Goal: Task Accomplishment & Management: Manage account settings

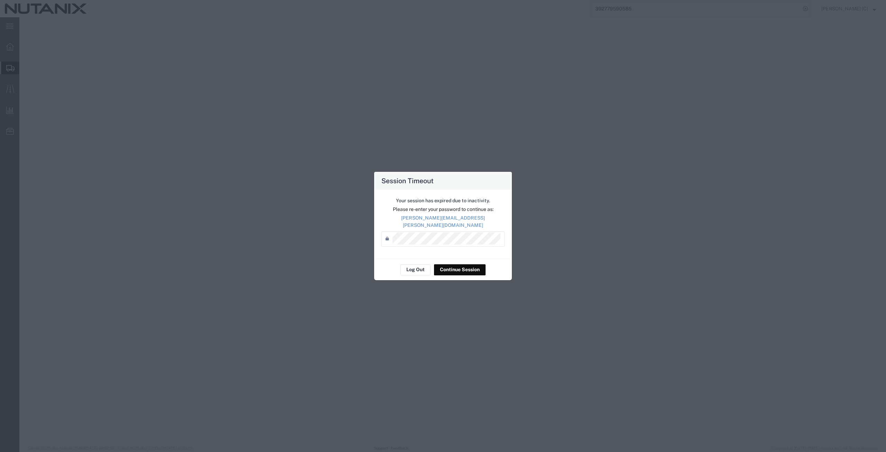
select select
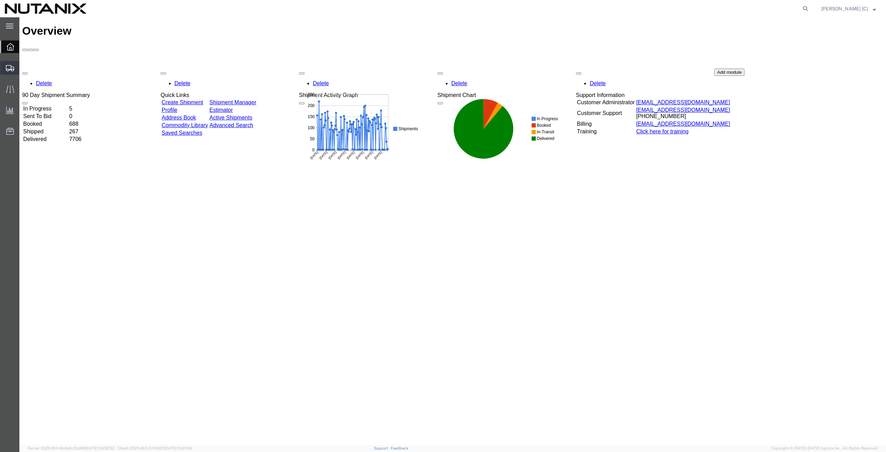
click at [0, 0] on span "Shipment Manager" at bounding box center [0, 0] width 0 height 0
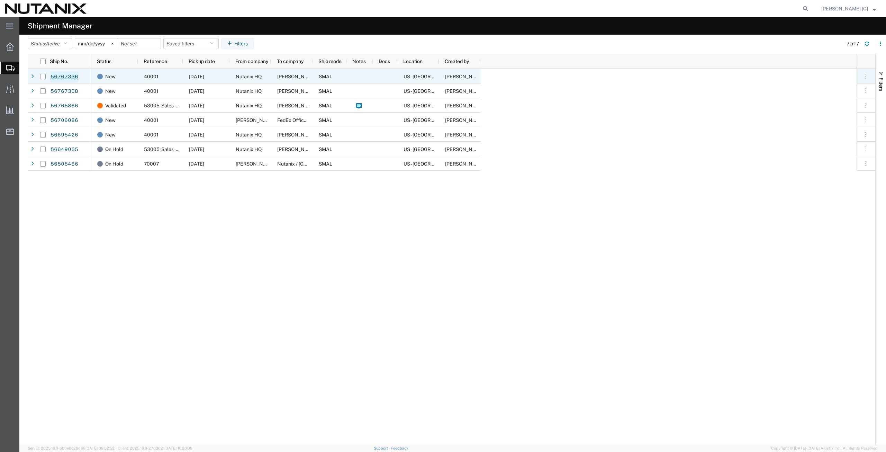
click at [70, 75] on link "56767336" at bounding box center [64, 76] width 28 height 11
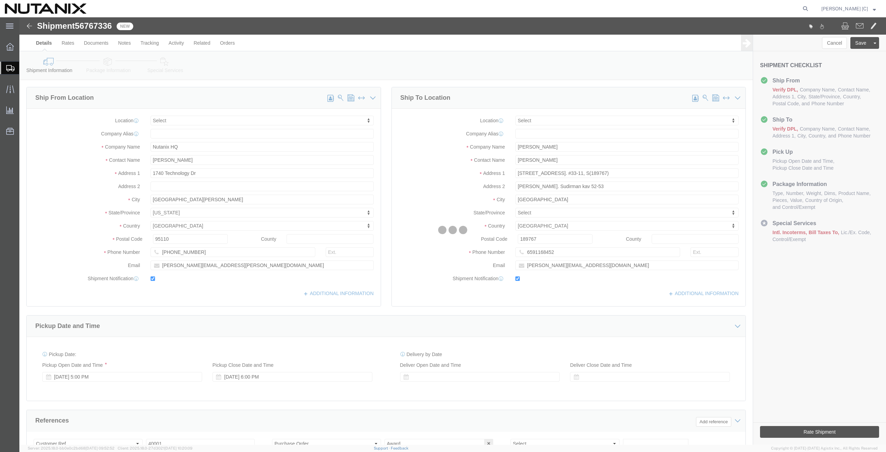
select select
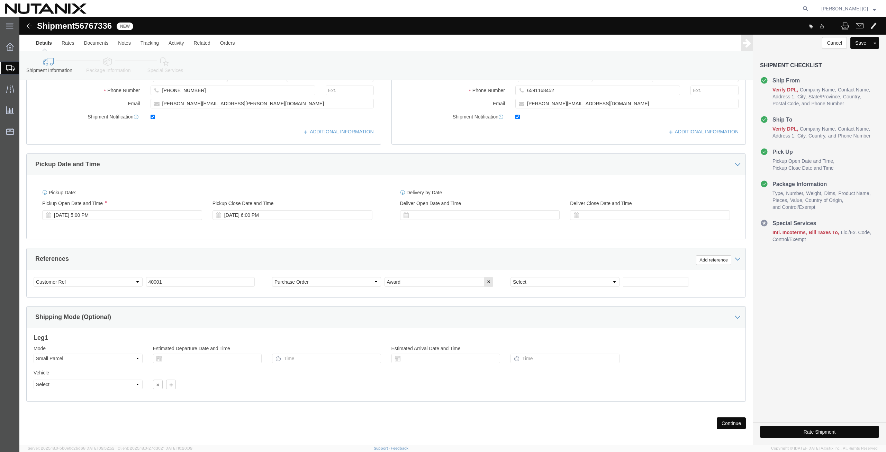
scroll to position [167, 0]
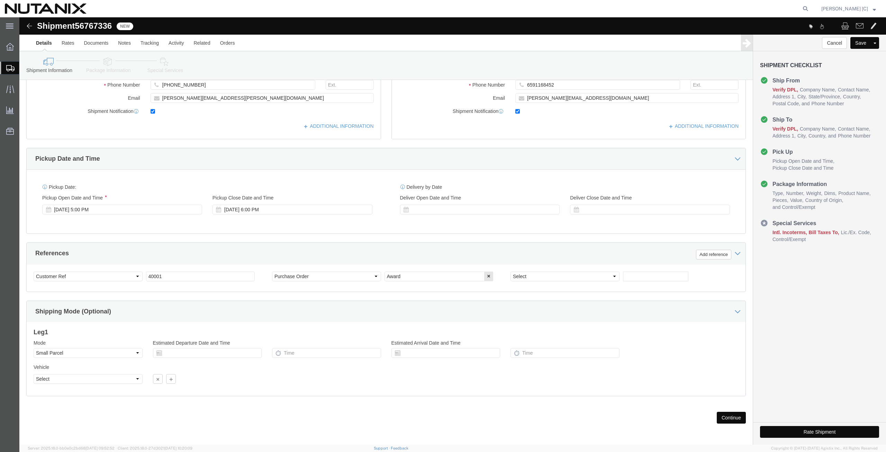
click button "Continue"
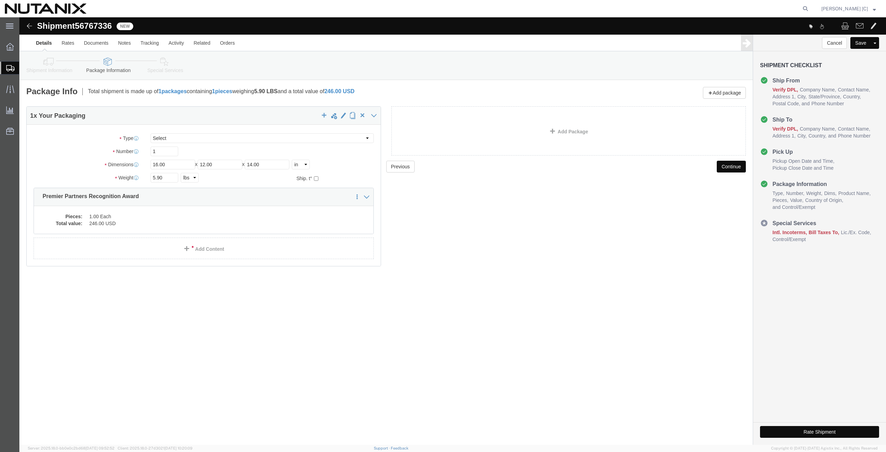
click button "Continue"
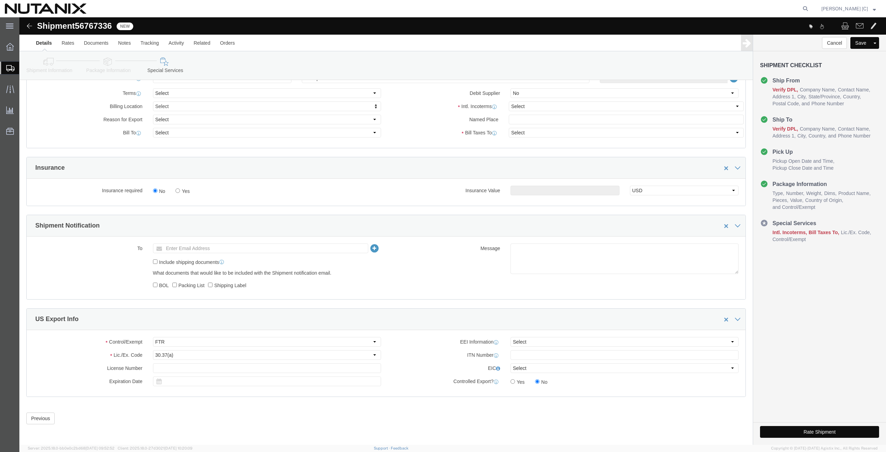
scroll to position [338, 0]
click select "Select Carriage Insurance Paid Carriage Paid To Cost and Freight Cost Insurance…"
select select "DDP"
click select "Select Carriage Insurance Paid Carriage Paid To Cost and Freight Cost Insurance…"
click input "text"
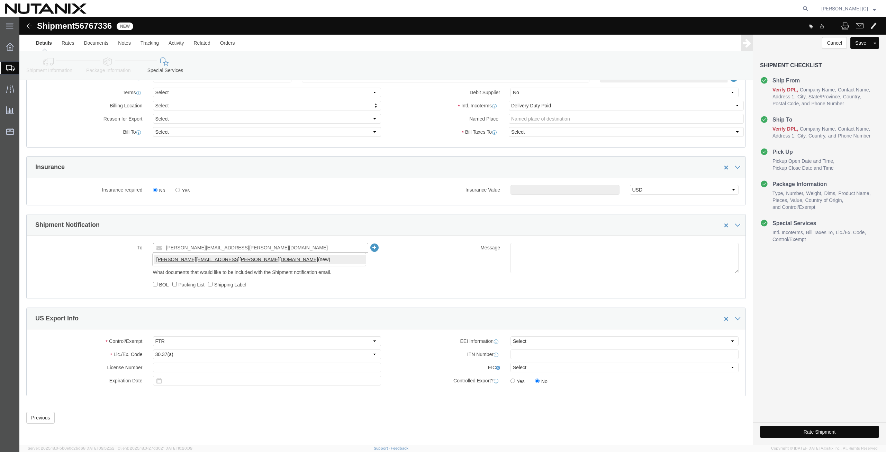
type input "michelle.lamoreaux@nutanix.com"
click input "text"
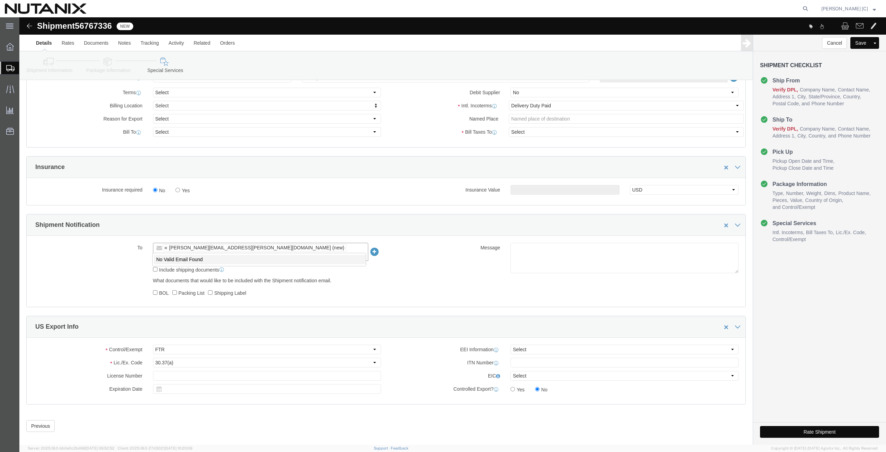
type input "terry."
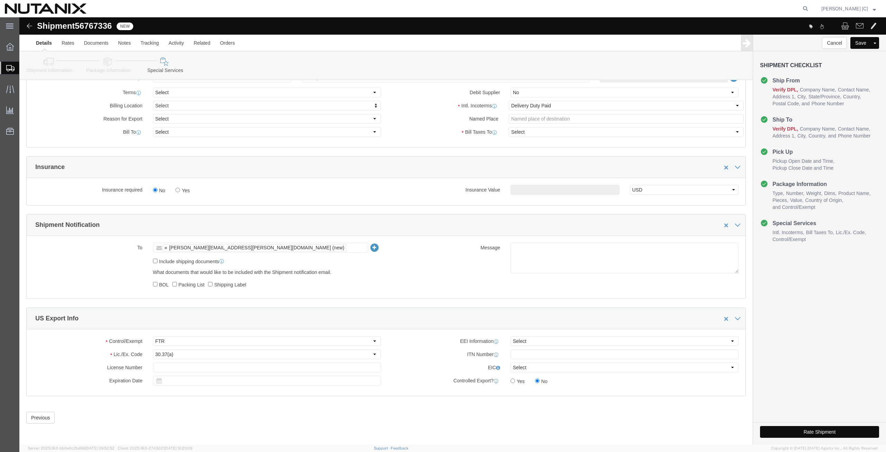
click input "text"
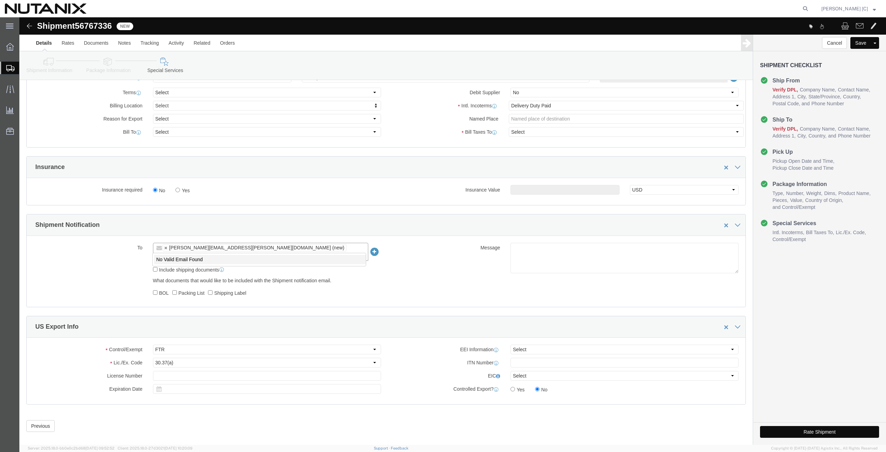
type input "tracey.jennings"
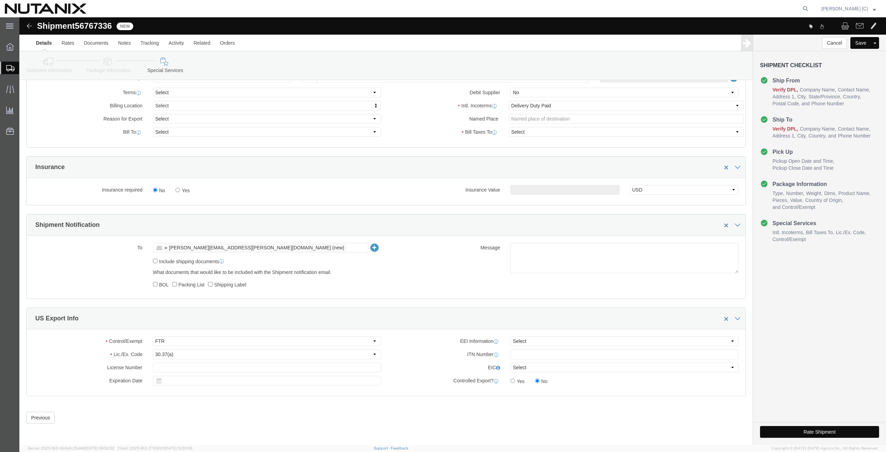
paste input "tracey.oyuela@nutanix.com"
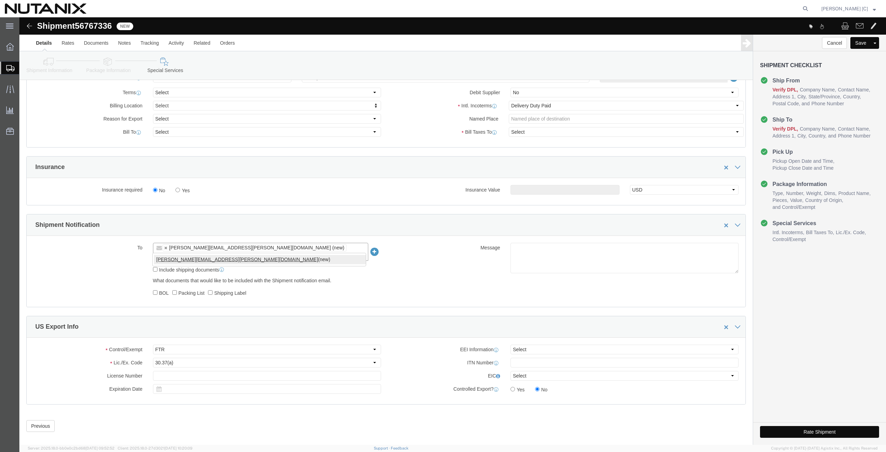
type input "tracey.oyuela@nutanix.com"
click button "Rate Shipment"
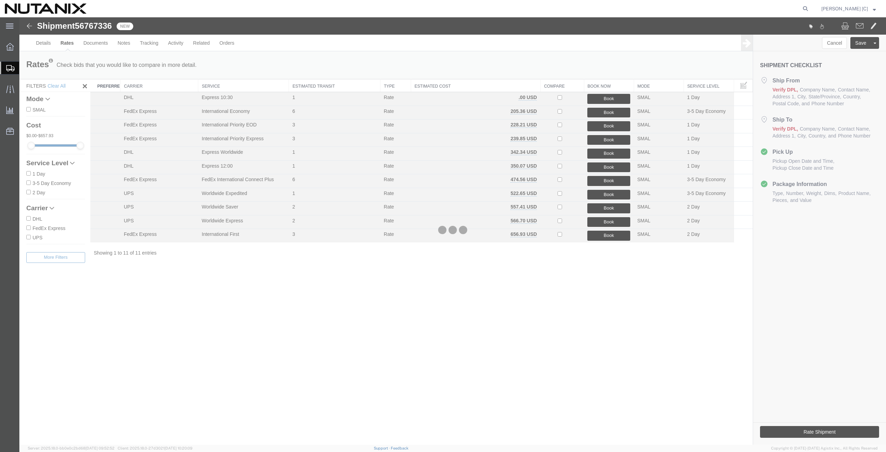
scroll to position [0, 0]
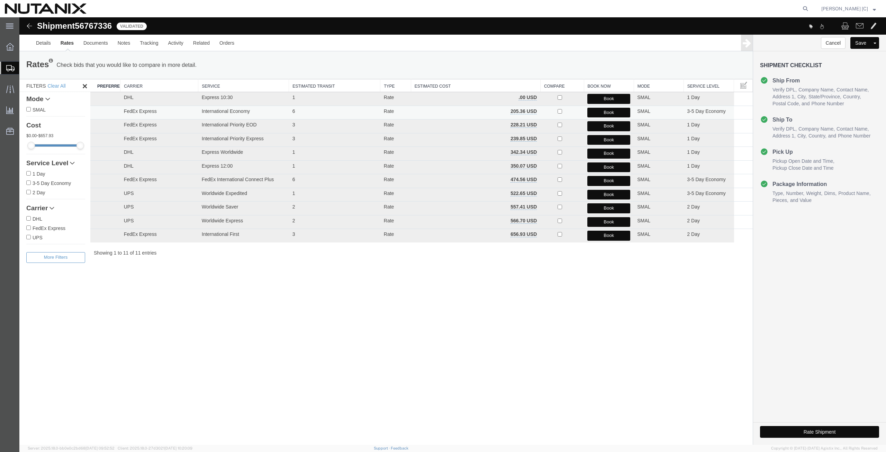
click at [597, 112] on button "Book" at bounding box center [608, 113] width 43 height 10
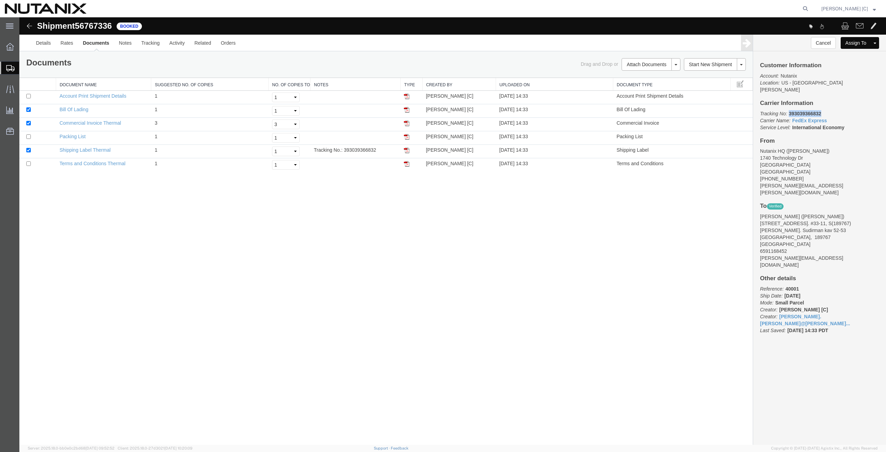
drag, startPoint x: 824, startPoint y: 104, endPoint x: 789, endPoint y: 107, distance: 35.1
click at [789, 110] on p "Tracking No: 393039366832 Carrier Name: FedEx Express FedEx Express Service Lev…" at bounding box center [819, 120] width 119 height 21
copy b "393039366832"
drag, startPoint x: 408, startPoint y: 150, endPoint x: 407, endPoint y: 157, distance: 7.1
click at [408, 150] on img at bounding box center [407, 150] width 6 height 6
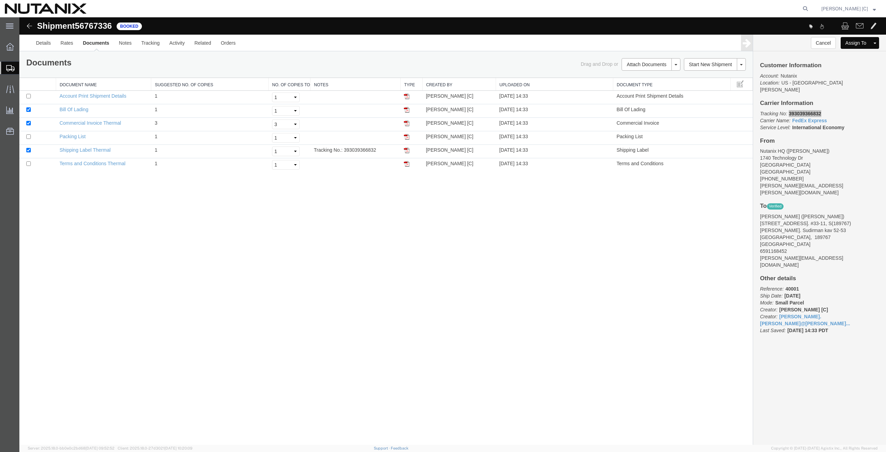
click at [0, 0] on span "Create from Template" at bounding box center [0, 0] width 0 height 0
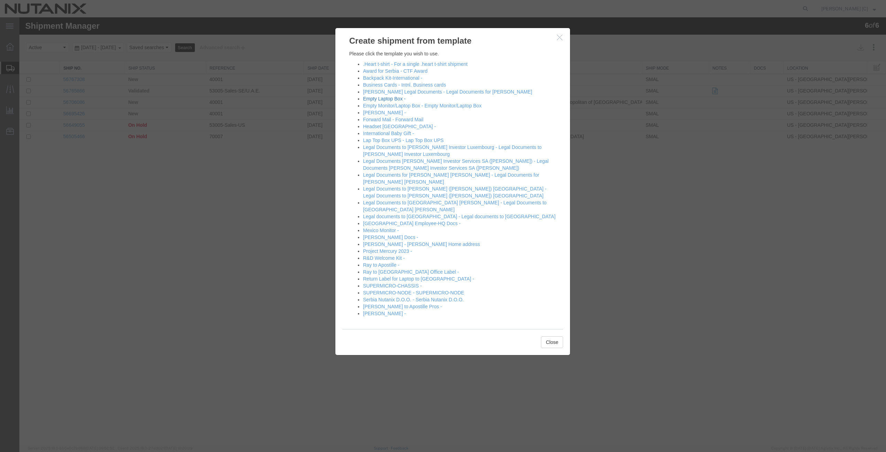
click at [387, 97] on link "Empty Laptop Box -" at bounding box center [384, 99] width 43 height 6
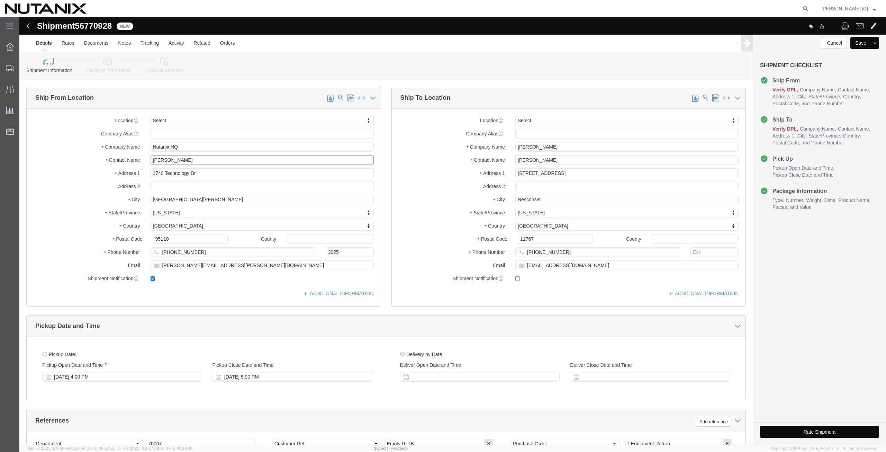
drag, startPoint x: 187, startPoint y: 145, endPoint x: 70, endPoint y: 148, distance: 116.3
click div "Location Select Select My Profile Location AE - Dubai City AU - Australia DE - …"
click p "- Nutanix HQ - (Art Campos) 1740 Technology Dr, San Jose, CA, 95110, US"
type input "Art Campos"
type input "408-398-0665"
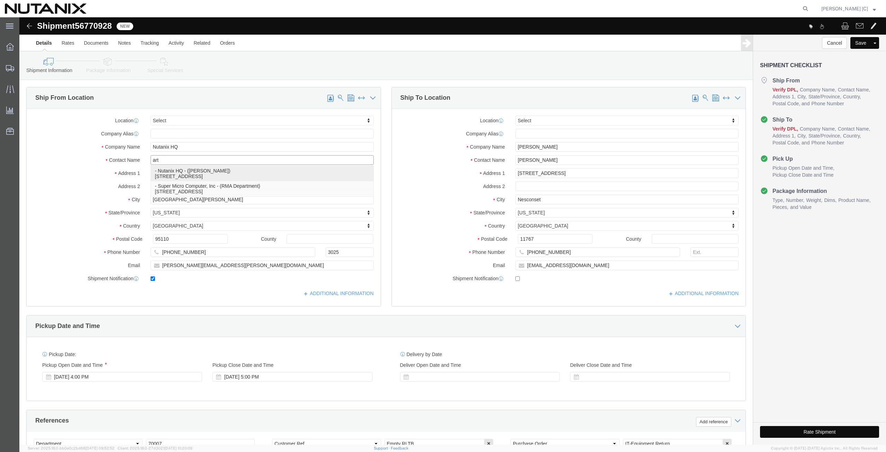
type input "arthur.campos@nutanix.com"
select select "CA"
type input "Art Campos"
drag, startPoint x: 539, startPoint y: 128, endPoint x: 398, endPoint y: 139, distance: 141.6
click div "Location Select Select My Profile Location AE - Dubai City AU - Australia DE - …"
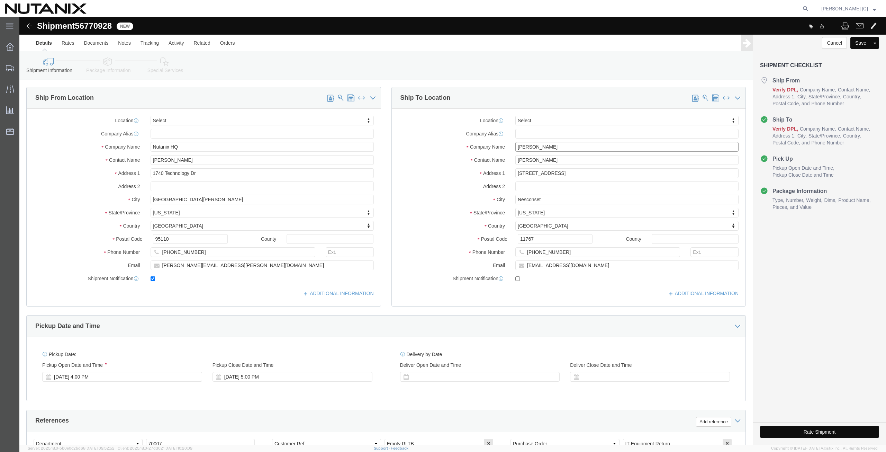
paste input "Spencer Neustadt"
type input "Spencer Neustadt"
drag, startPoint x: 542, startPoint y: 142, endPoint x: 312, endPoint y: 160, distance: 230.1
click div "Ship From Location Location Select Select My Profile Location AE - Dubai City A…"
paste input "Spencer Neustadt"
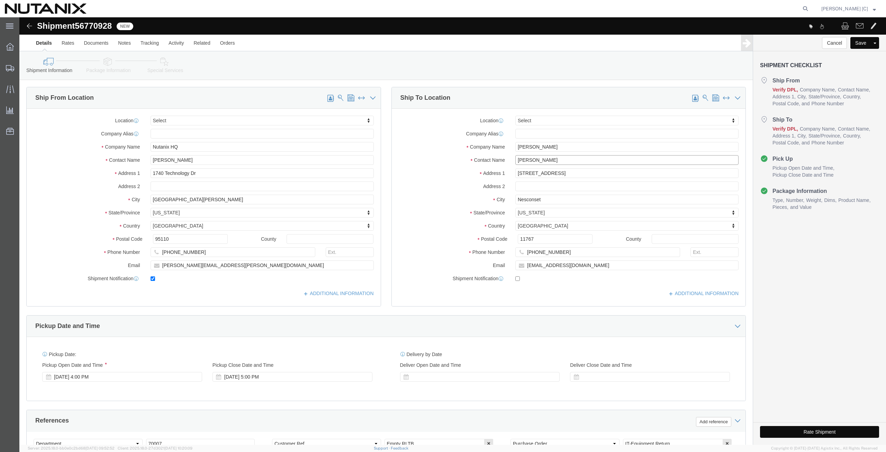
type input "Spencer Neustadt"
drag, startPoint x: 541, startPoint y: 155, endPoint x: 339, endPoint y: 187, distance: 204.9
click div "Ship From Location Location Select Select My Profile Location AE - Dubai City A…"
paste input "403 Coventry Cir"
type input "2403 Coventry Cir"
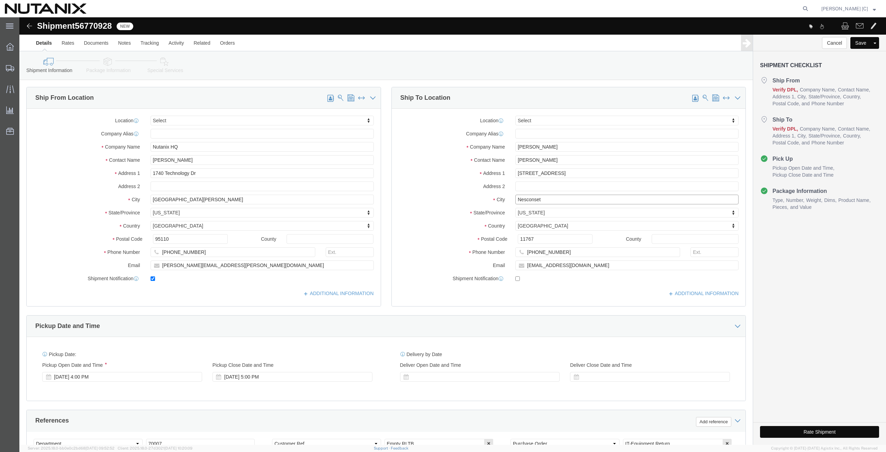
drag, startPoint x: 530, startPoint y: 181, endPoint x: 414, endPoint y: 165, distance: 116.6
click div "Location Select Select My Profile Location AE - Dubai City AU - Australia DE - …"
paste input "Fullerton"
type input "Fullerton"
drag, startPoint x: 523, startPoint y: 220, endPoint x: 436, endPoint y: 235, distance: 88.5
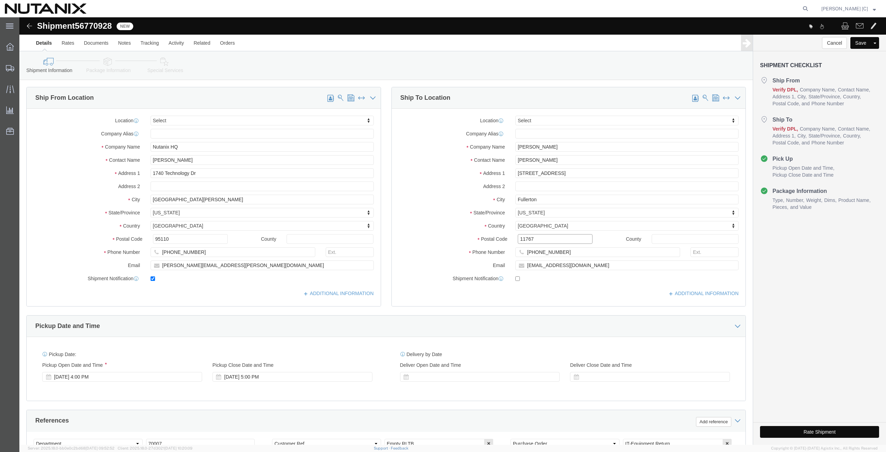
click div "Location Select Select My Profile Location AE - Dubai City AU - Australia DE - …"
paste input "92833"
type input "92833"
drag, startPoint x: 427, startPoint y: 263, endPoint x: 406, endPoint y: 267, distance: 21.8
click div "Location Select Select My Profile Location AE - Dubai City AU - Australia DE - …"
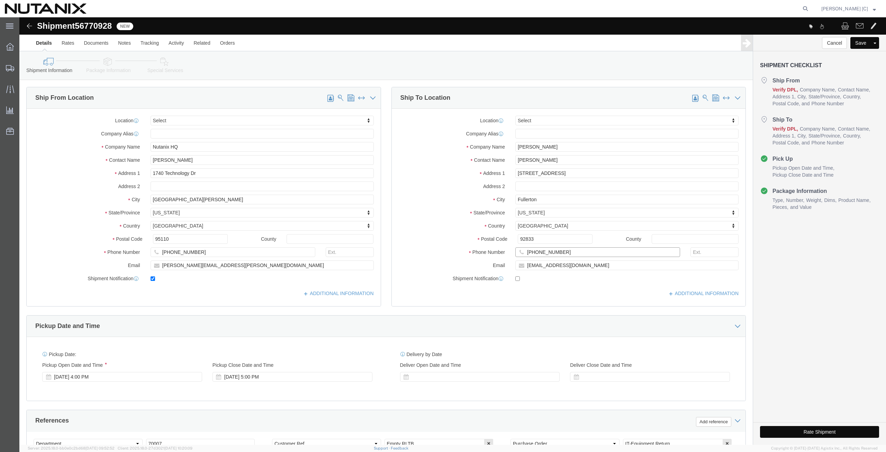
paste input "925.788.2290"
click input "925.788.2290"
click input "925788.2290"
type input "9257882290"
drag, startPoint x: 554, startPoint y: 249, endPoint x: 419, endPoint y: 244, distance: 135.1
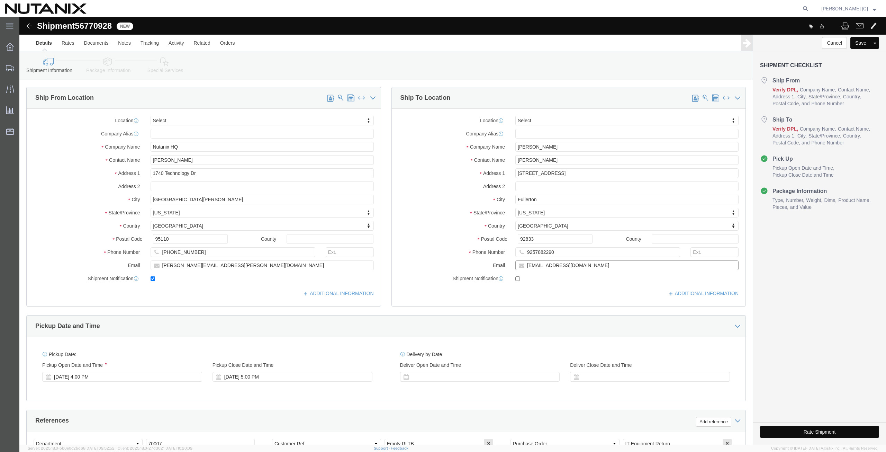
click div "Email jawukie3@gmail.com"
paste input "spencerneustadt"
type input "spencerneustadt@gmail.com"
click input "checkbox"
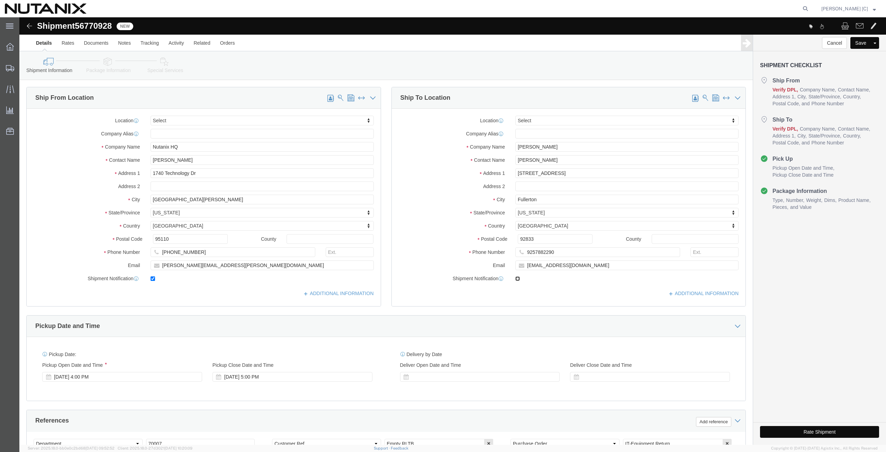
checkbox input "true"
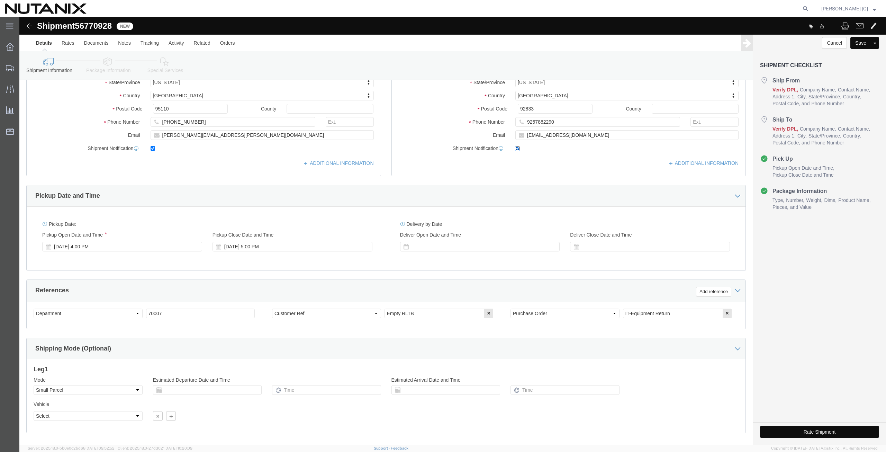
scroll to position [167, 0]
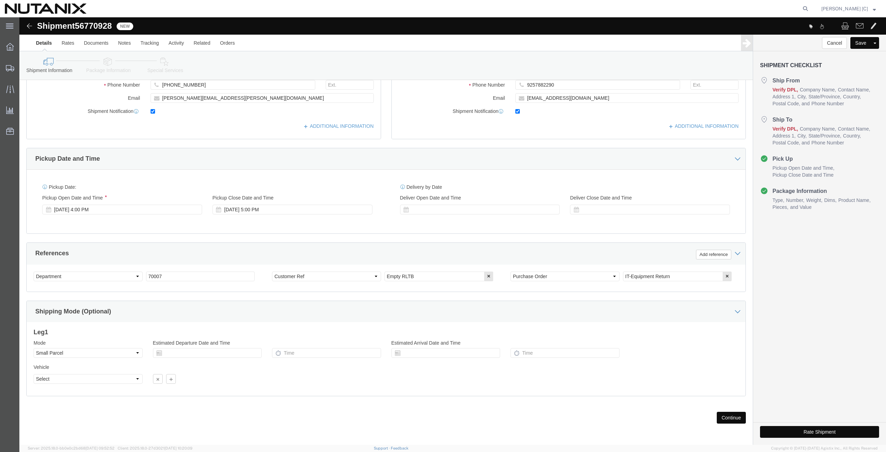
click button "Continue"
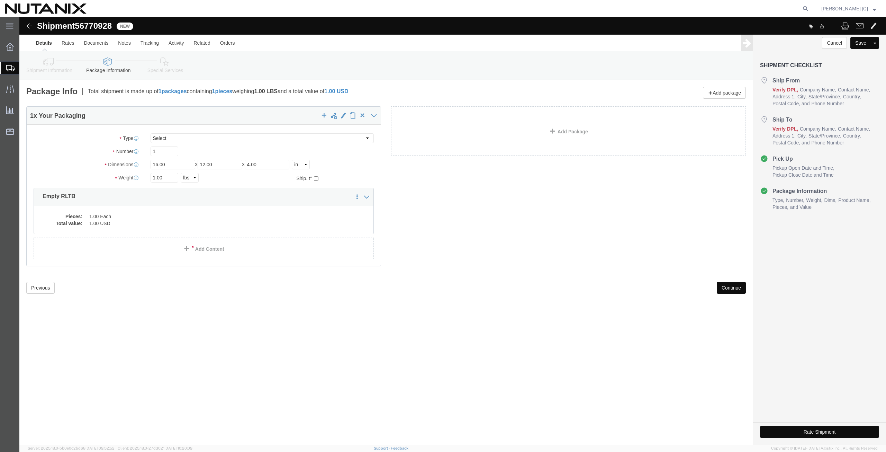
click button "Continue"
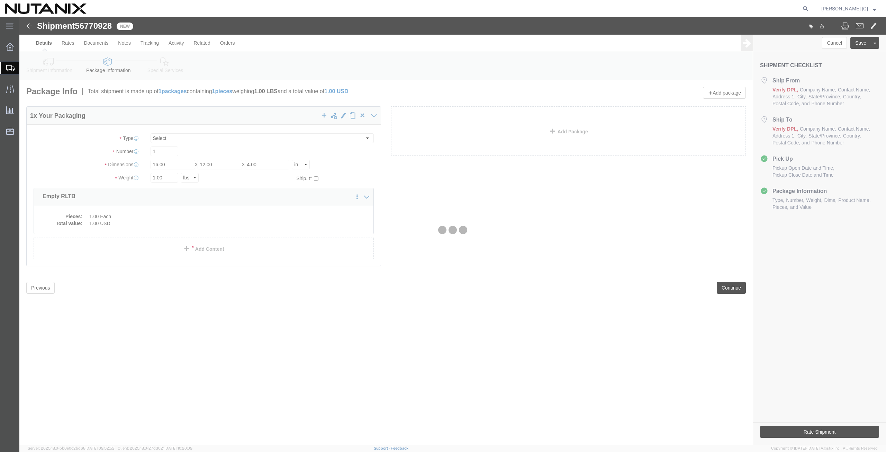
select select
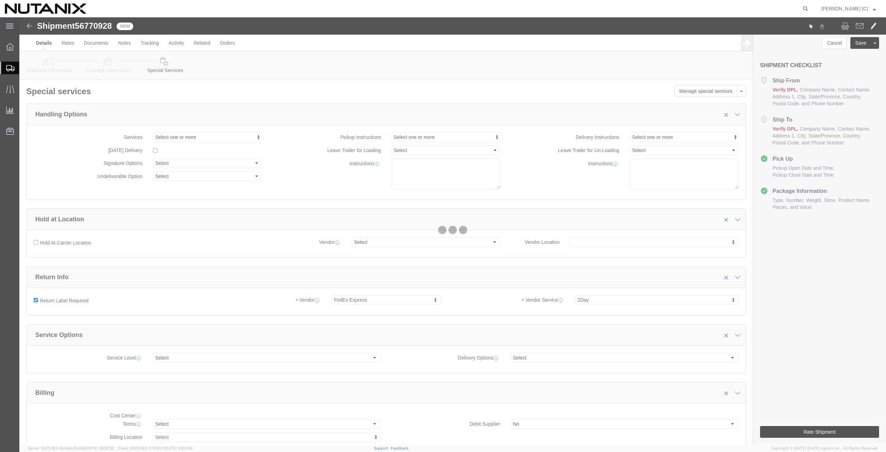
select select "COSTCENTER"
select select "59656"
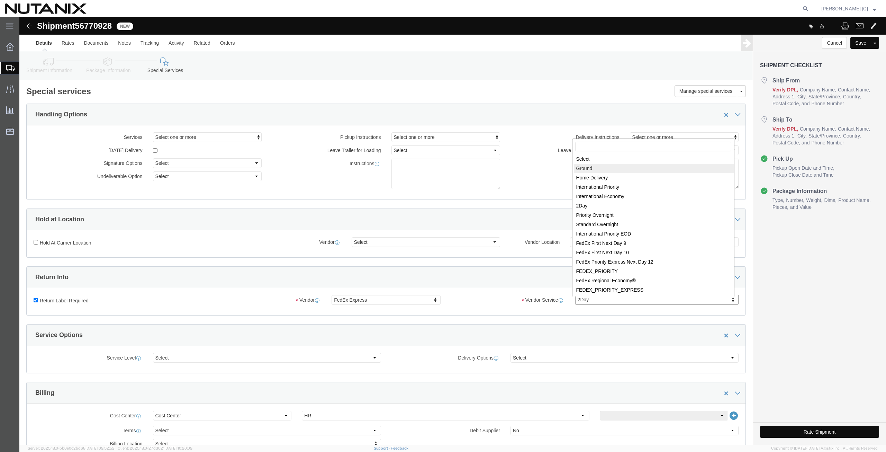
select select "12"
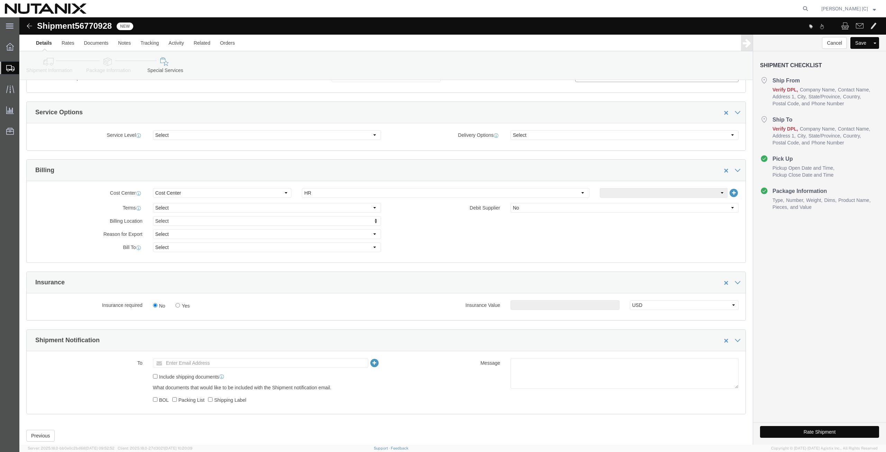
scroll to position [241, 0]
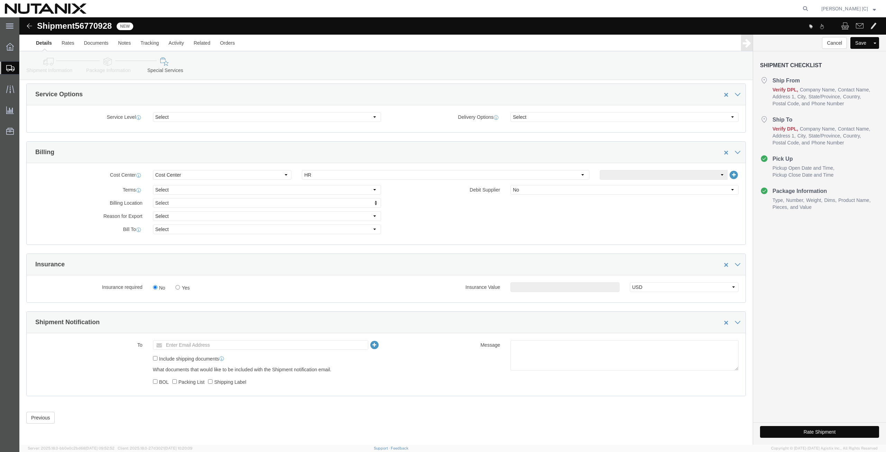
click button "Rate Shipment"
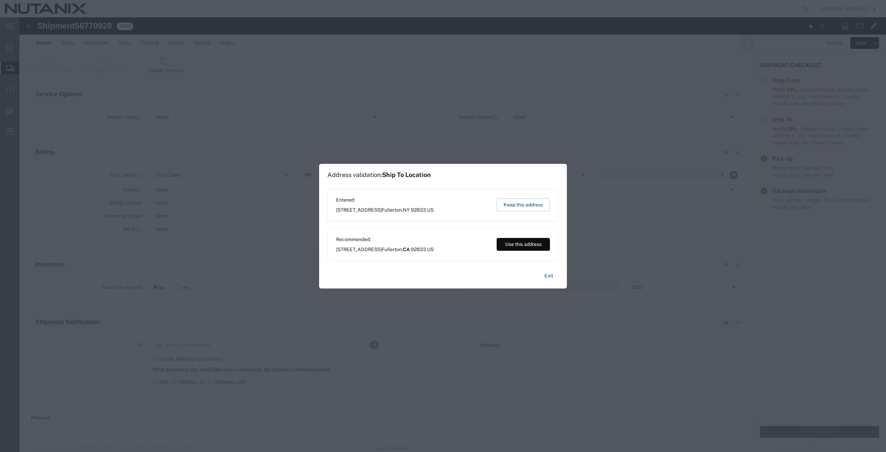
click at [513, 246] on button "Use this address" at bounding box center [523, 244] width 53 height 13
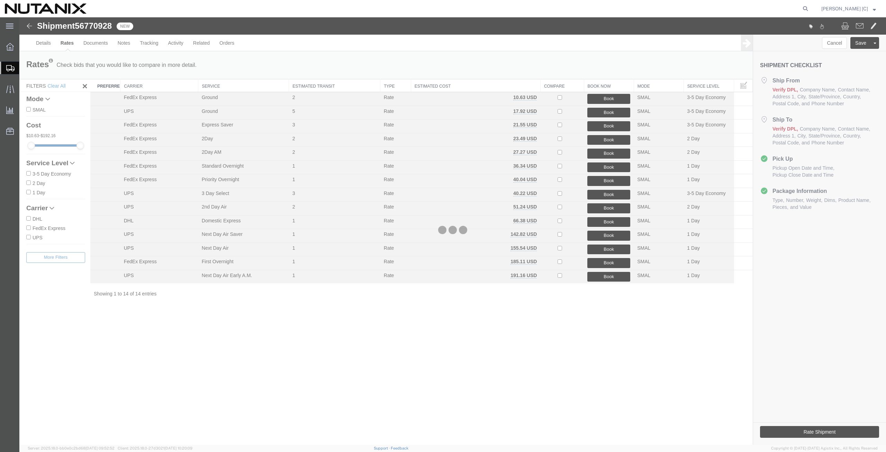
scroll to position [0, 0]
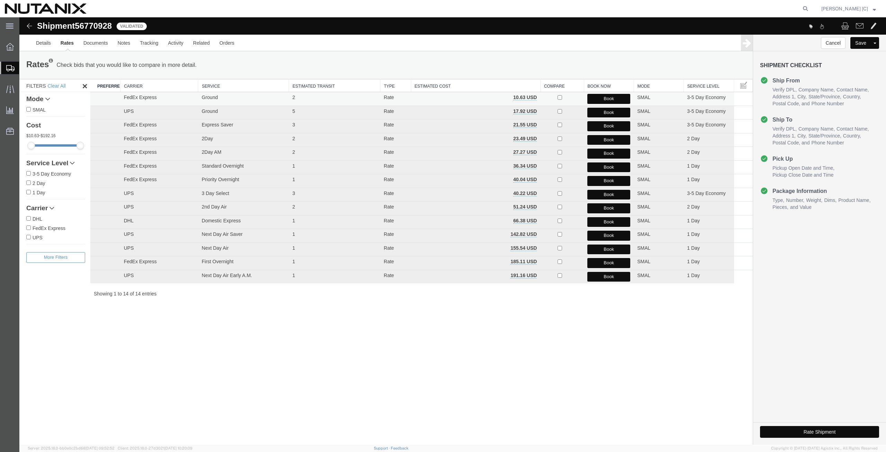
click at [590, 96] on button "Book" at bounding box center [608, 99] width 43 height 10
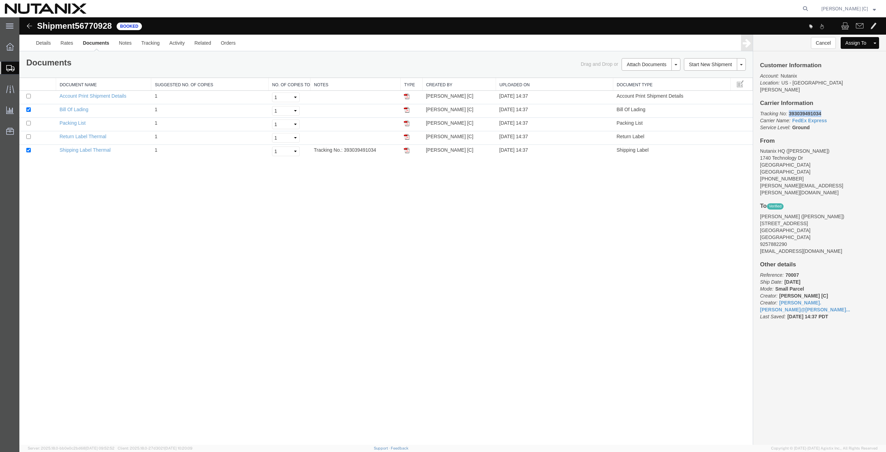
drag, startPoint x: 823, startPoint y: 108, endPoint x: 790, endPoint y: 102, distance: 33.4
click at [790, 102] on div "Customer Information Account: Nutanix Location: US - San Jose Carrier Informati…" at bounding box center [819, 194] width 133 height 286
copy b "393039491034"
click at [408, 148] on img at bounding box center [407, 150] width 6 height 6
click at [406, 135] on img at bounding box center [407, 137] width 6 height 6
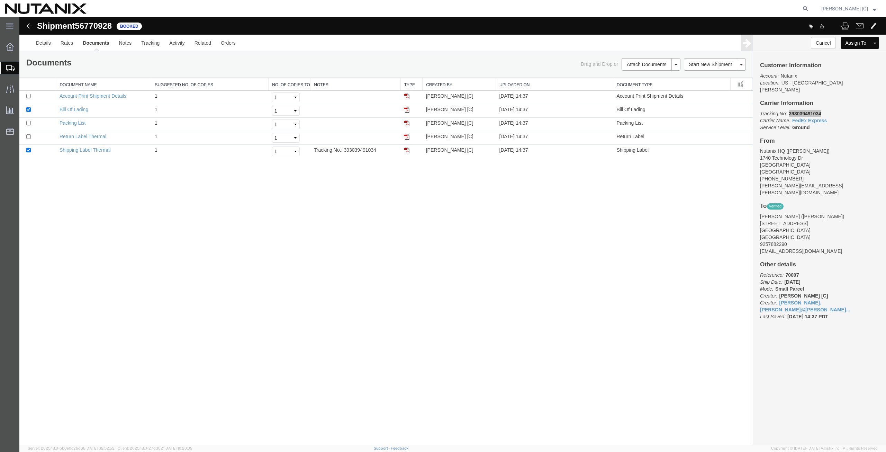
click at [0, 0] on span "Shipment Manager" at bounding box center [0, 0] width 0 height 0
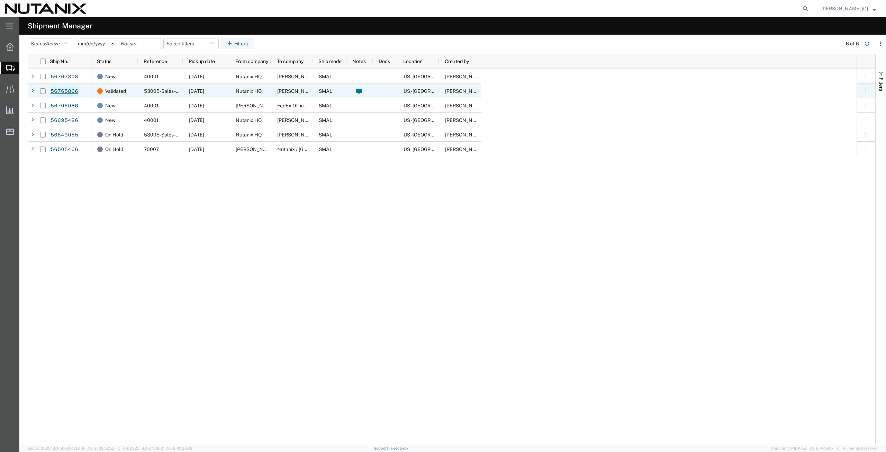
click at [63, 89] on link "56765866" at bounding box center [64, 91] width 28 height 11
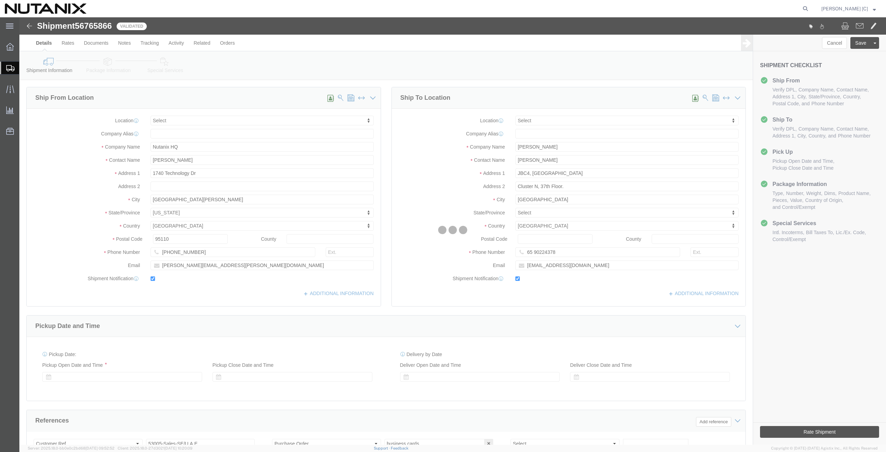
select select
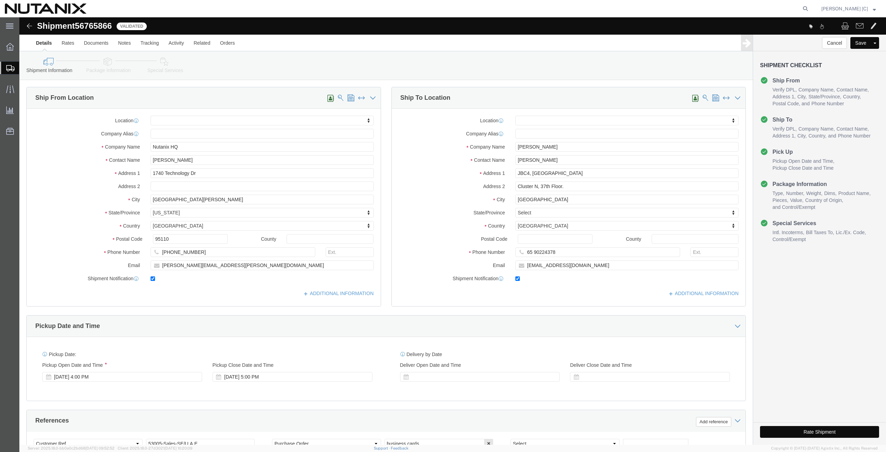
click button "Rate Shipment"
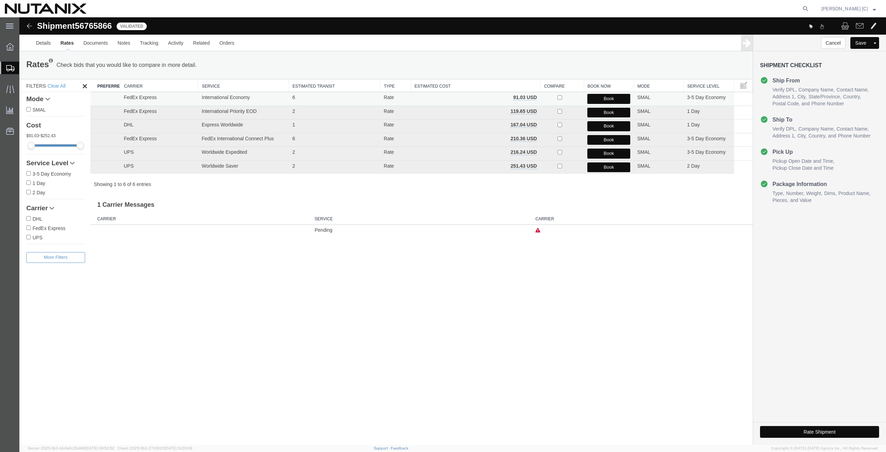
click at [604, 99] on button "Book" at bounding box center [608, 99] width 43 height 10
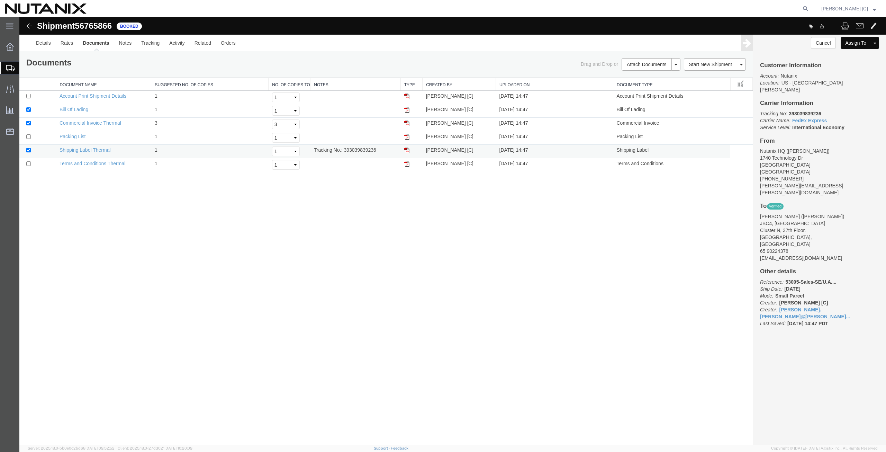
click at [405, 151] on img at bounding box center [407, 150] width 6 height 6
click at [810, 9] on icon at bounding box center [805, 9] width 10 height 10
click at [601, 9] on input "search" at bounding box center [695, 8] width 210 height 17
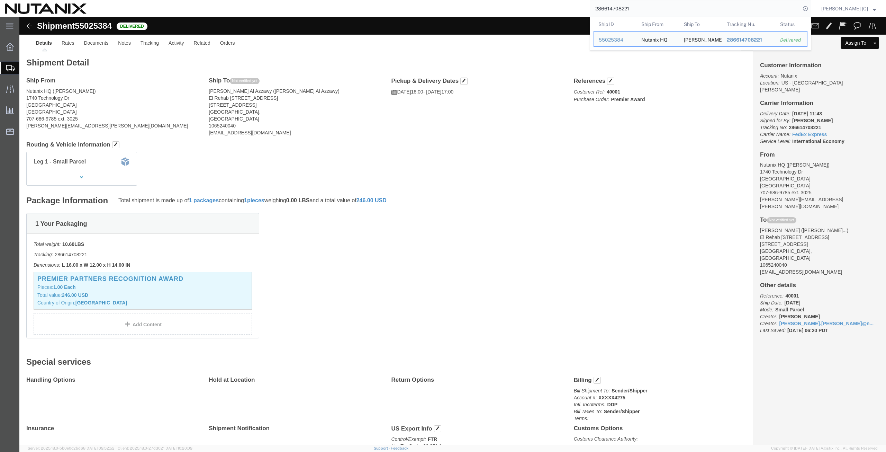
drag, startPoint x: 634, startPoint y: 12, endPoint x: 518, endPoint y: 8, distance: 116.0
click at [644, 8] on input "286614708221" at bounding box center [695, 8] width 210 height 17
drag, startPoint x: 644, startPoint y: 8, endPoint x: 546, endPoint y: 3, distance: 97.7
click at [546, 3] on div "286614708221 Ship ID Ship From Ship To Tracking Nu. Status Ship ID 55025384 Shi…" at bounding box center [451, 8] width 720 height 17
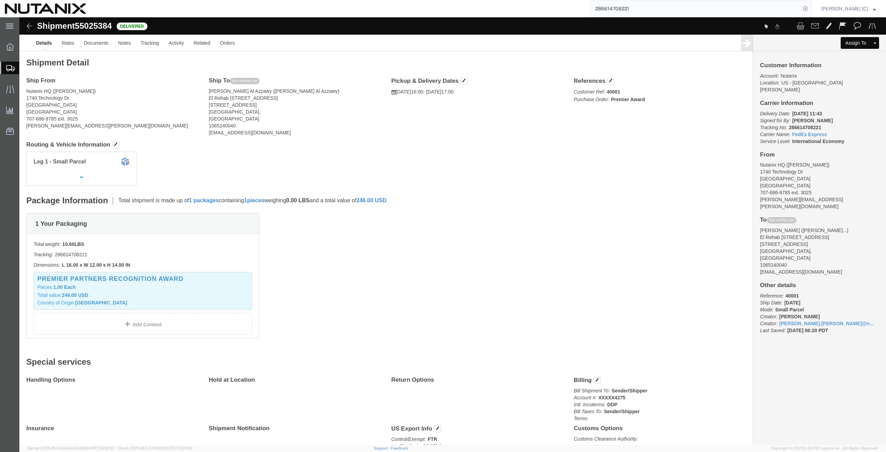
paste input "9165499990"
type input "289165499990"
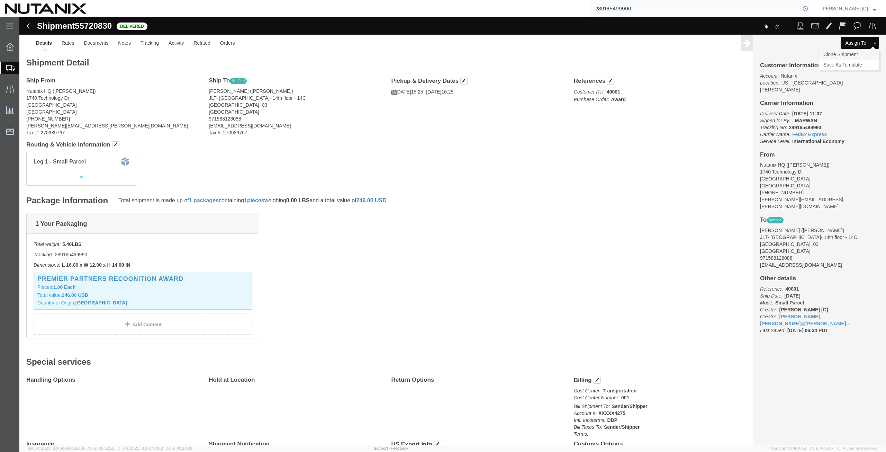
click link "Clone Shipment"
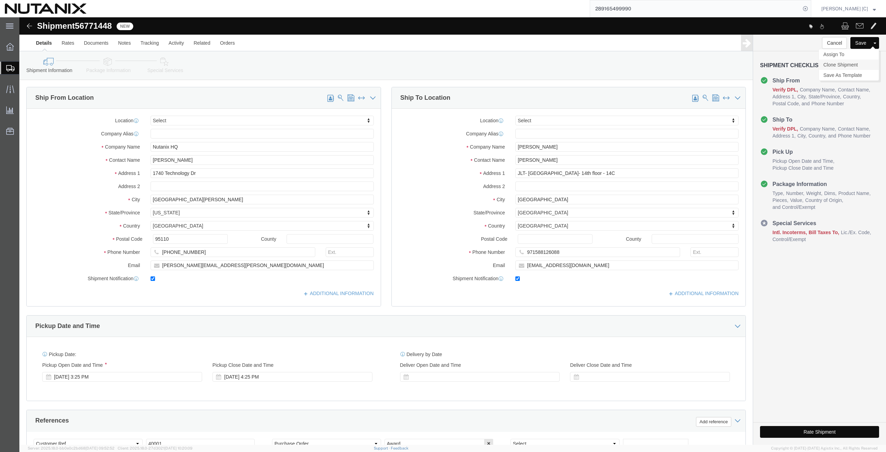
click link "Clone Shipment"
drag, startPoint x: 537, startPoint y: 129, endPoint x: 379, endPoint y: 147, distance: 158.8
click div "Location Select Select My Profile Location AE - Dubai City AU - Australia DE - …"
paste input "Shradha Subramani"
type input "Shradha Subramanian"
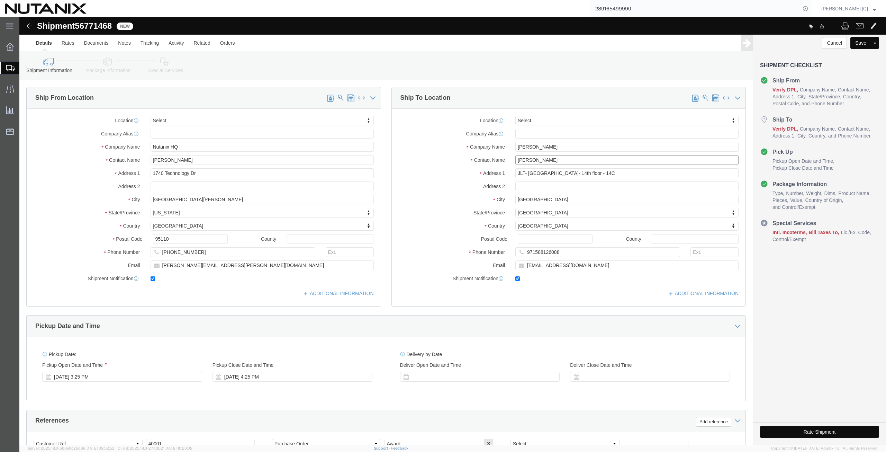
drag, startPoint x: 538, startPoint y: 141, endPoint x: 452, endPoint y: 157, distance: 87.8
click div "Location Select Select My Profile Location AE - Dubai City AU - Australia DE - …"
paste input "Shradha Subramani"
type input "Shradha Subramanian"
drag, startPoint x: 579, startPoint y: 246, endPoint x: 478, endPoint y: 240, distance: 102.0
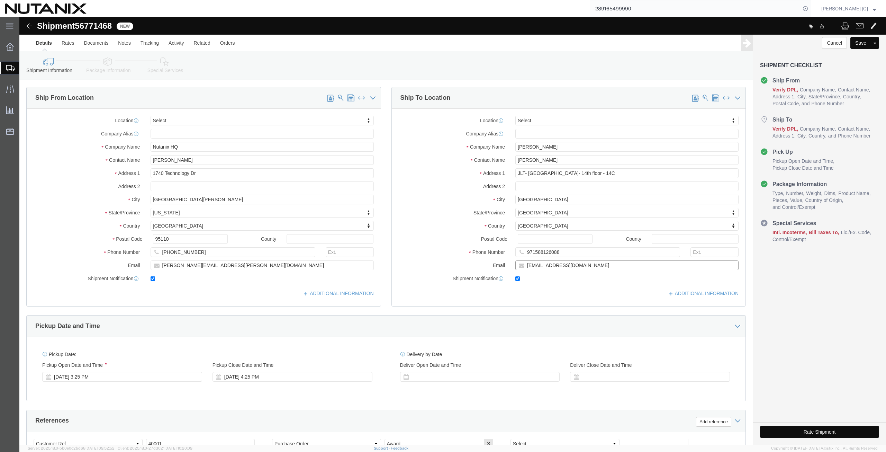
click div "Location Select Select My Profile Location AE - Dubai City AU - Australia DE - …"
paste input "shradha.subramani"
type input "shradha.subramanian@nutanix.com"
drag, startPoint x: 551, startPoint y: 237, endPoint x: 339, endPoint y: 228, distance: 212.0
click div "Ship From Location Location Select Select My Profile Location AE - Dubai City A…"
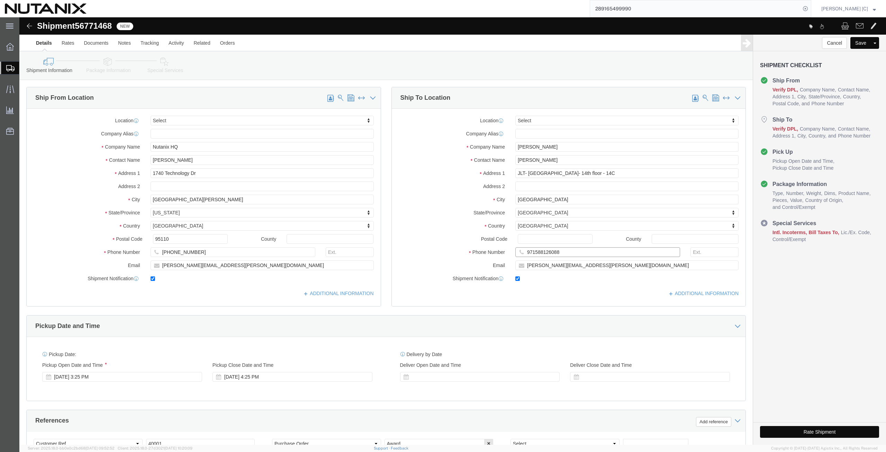
paste input "27959889"
type input "971527959889"
drag, startPoint x: 590, startPoint y: 157, endPoint x: 342, endPoint y: 165, distance: 247.9
click div "Ship From Location Location Select Select My Profile Location AE - Dubai City A…"
paste input "2805, Windsor Manor, Marasi Drive, Business Bay"
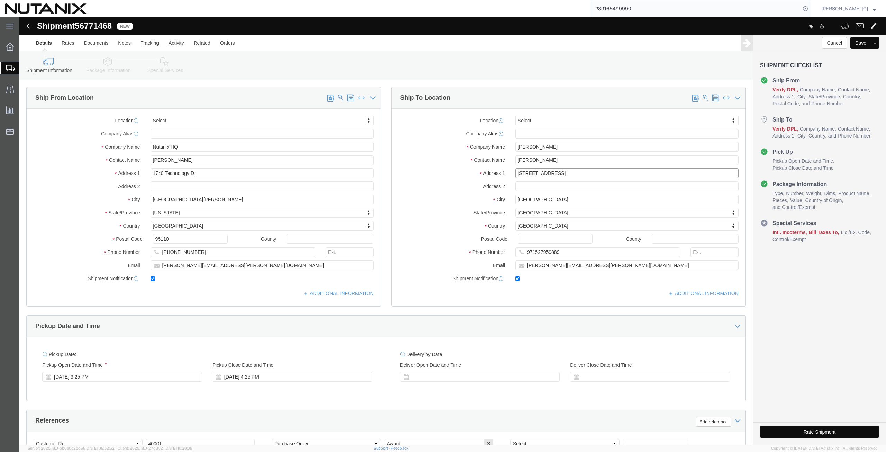
type input "2805, Windsor Manor, Marasi Drive, Business Bay"
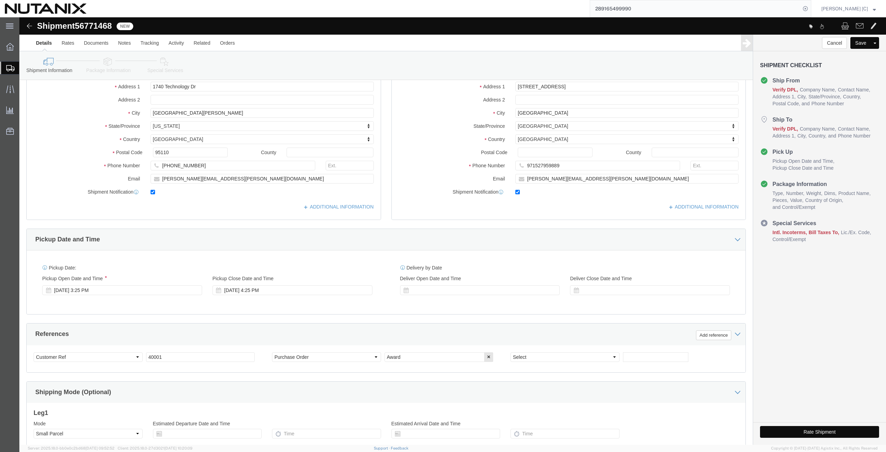
scroll to position [167, 0]
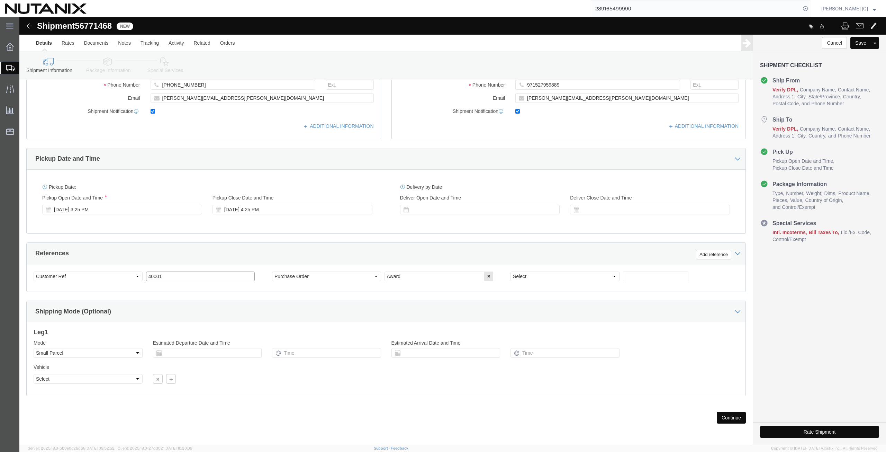
drag, startPoint x: 157, startPoint y: 256, endPoint x: 34, endPoint y: 256, distance: 123.2
click div "Select Account Type Activity ID Airline Appointment Number ASN Batch Request # …"
click input "53005-Sales-SE/Saudi Arabia"
type input "53005-Sales-SE/ United Arab Emirates"
click button "Continue"
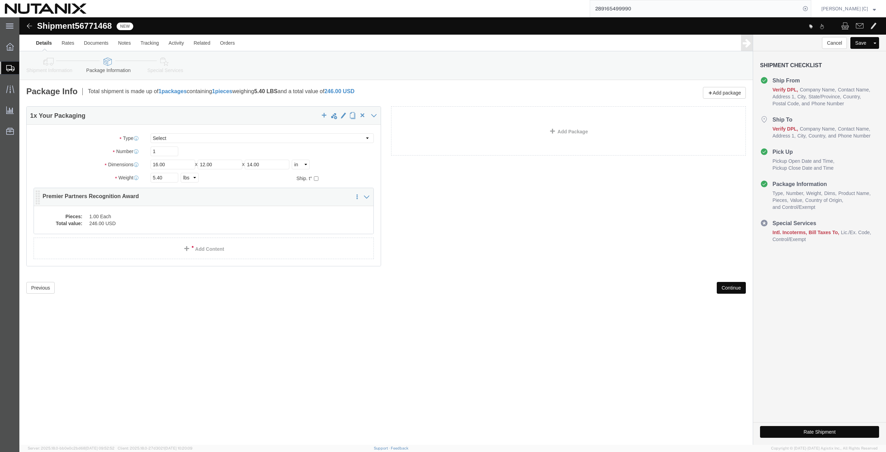
click dd "246.00 USD"
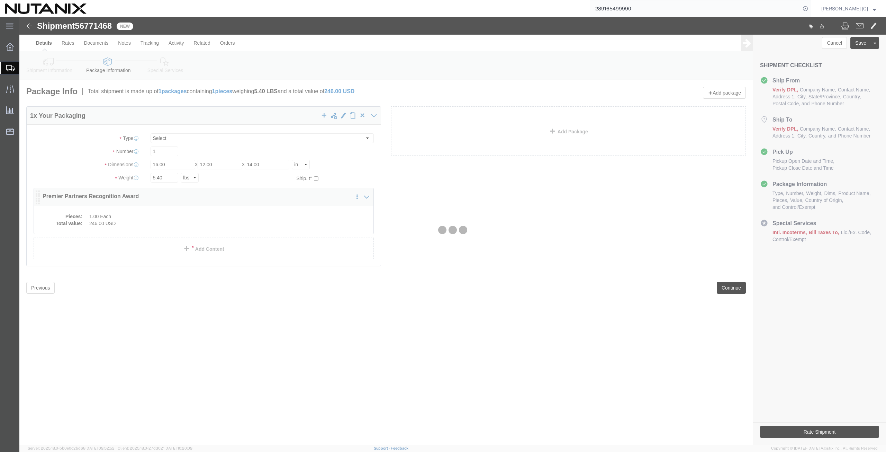
click div
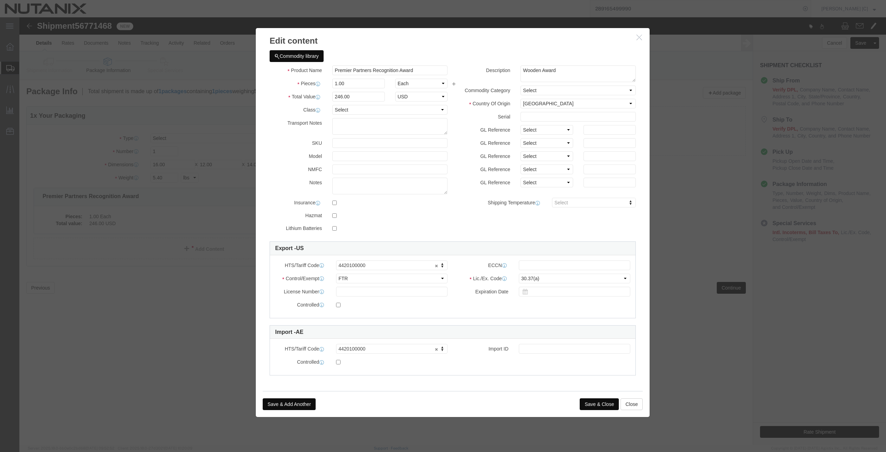
click button "Save & Close"
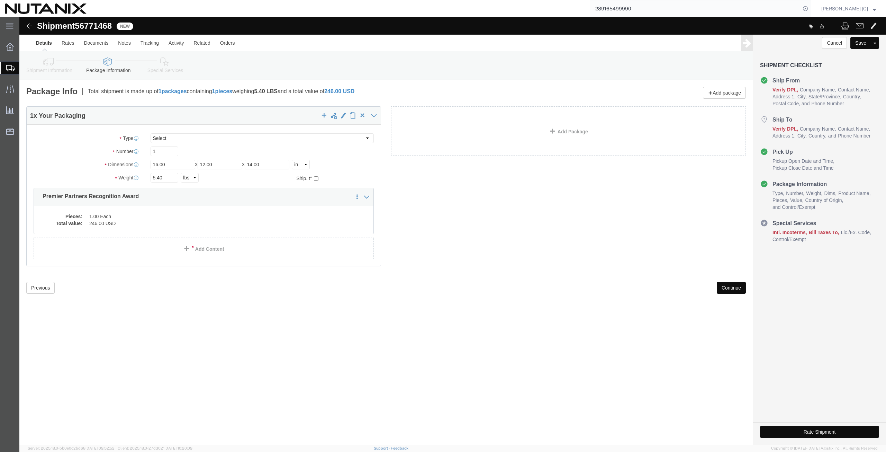
click link "Shipment Information"
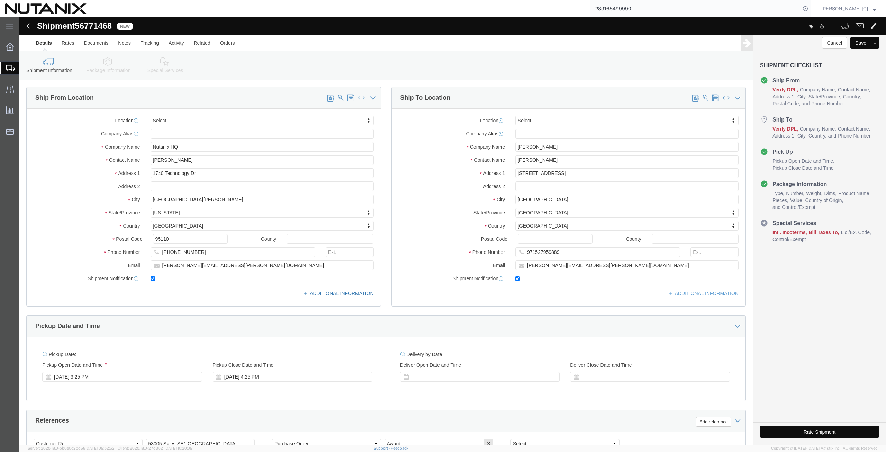
click icon
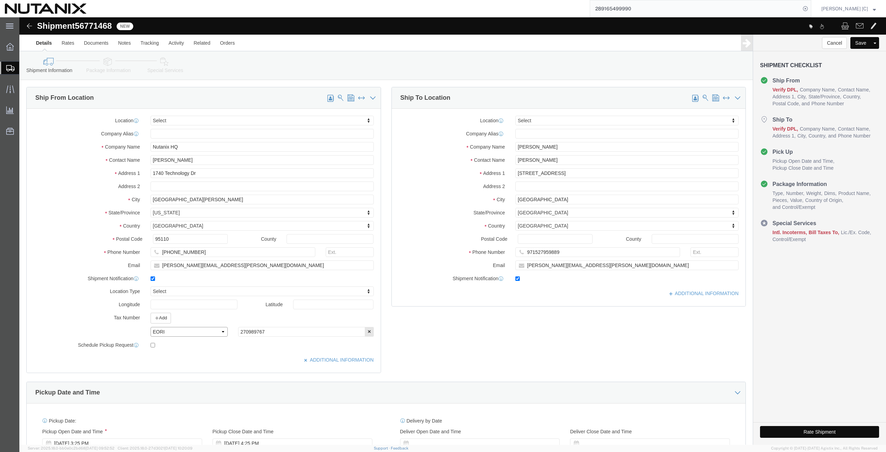
click select "Select EIN EORI TIN VAT Other"
select select "EIN"
click select "Select EIN EORI TIN VAT Other"
click icon
click select "Select EIN EORI TIN VAT Other"
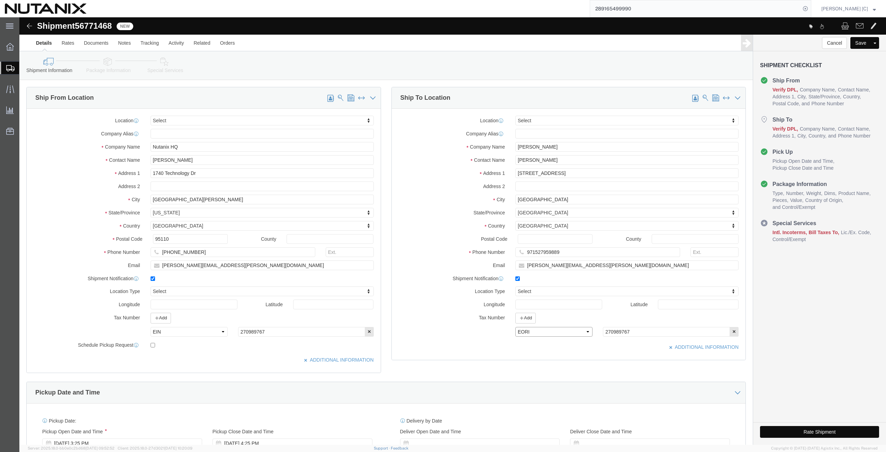
select select "EIN"
click select "Select EIN EORI TIN VAT Other"
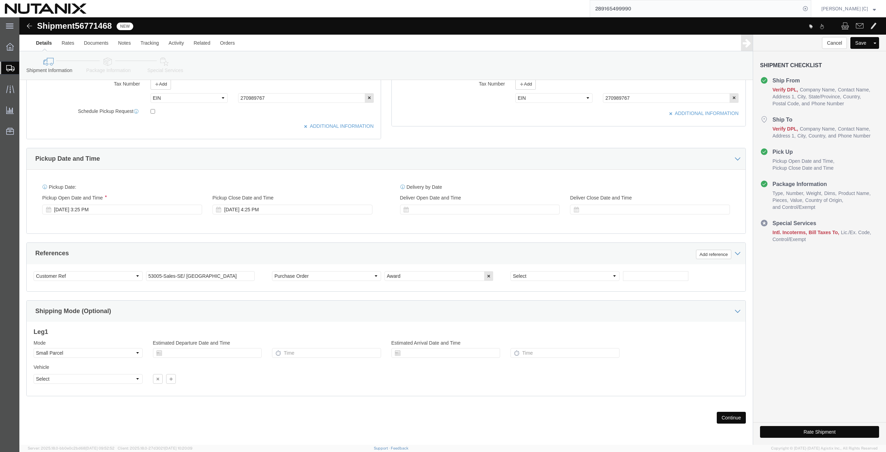
click button "Continue"
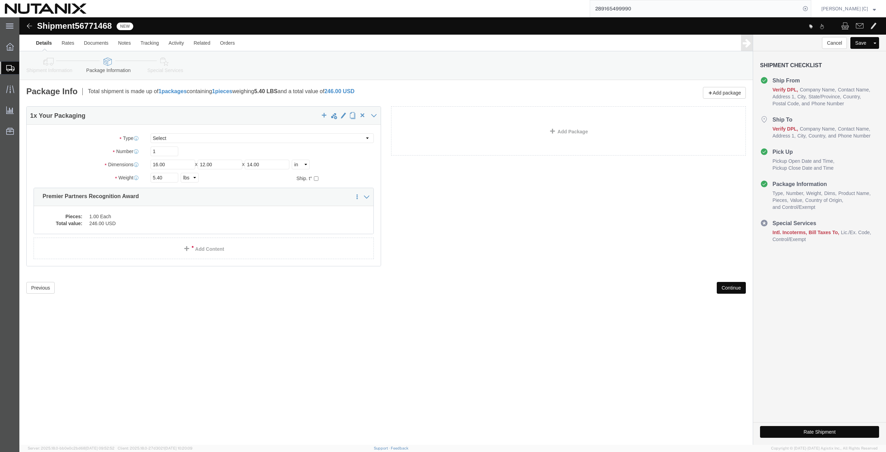
scroll to position [0, 0]
click button "Continue"
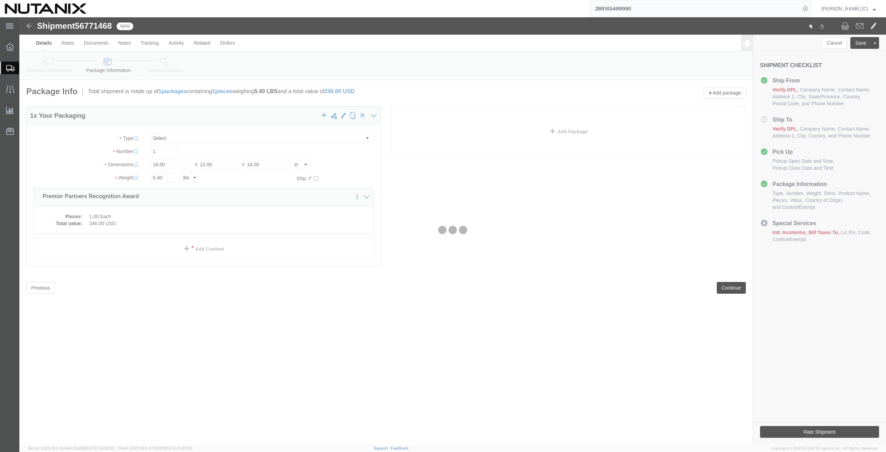
select select
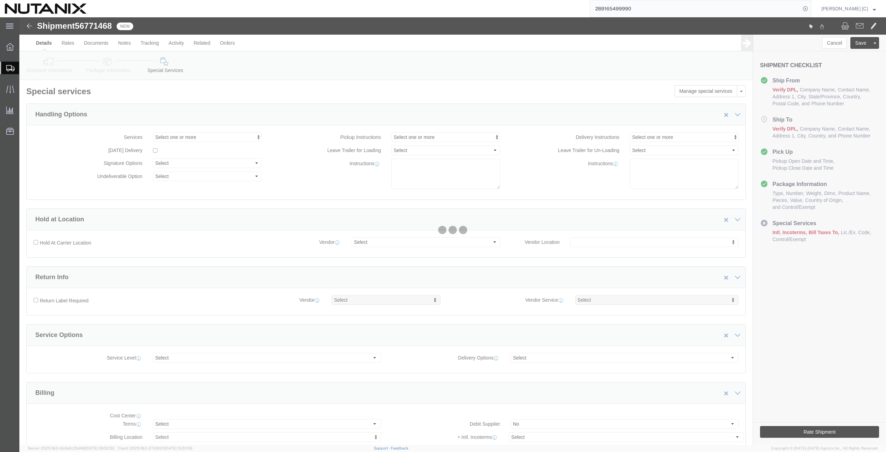
select select "COSTCENTER"
select select "48694"
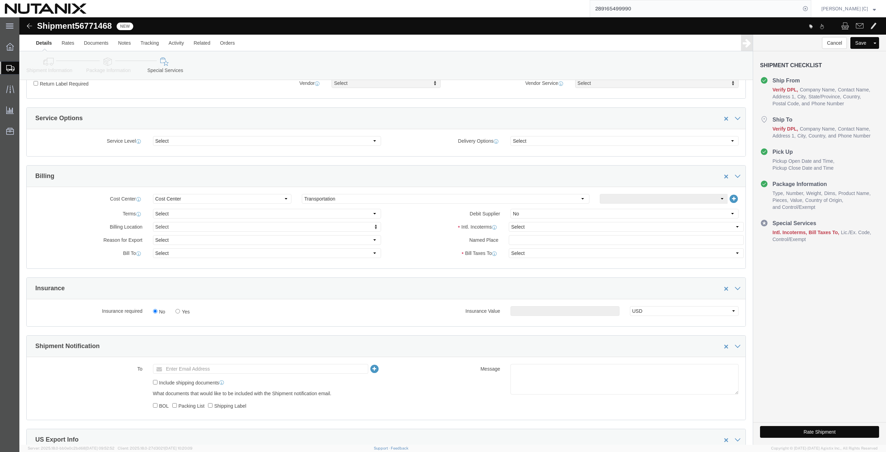
scroll to position [176, 0]
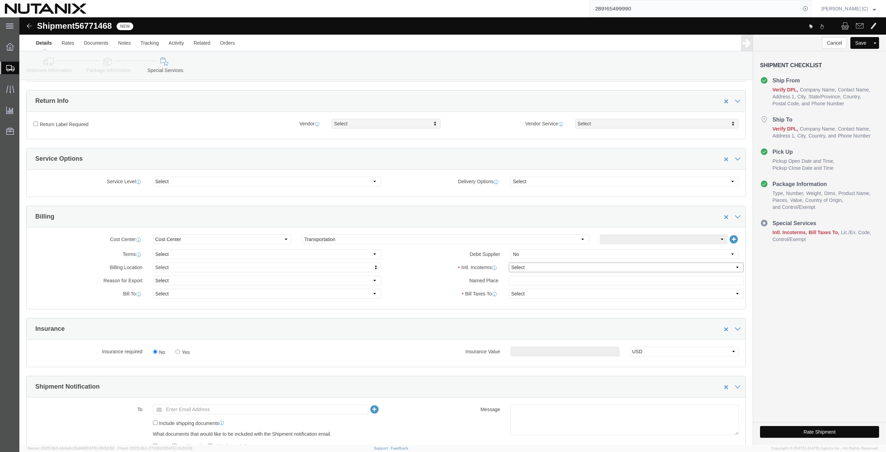
click select "Select Carriage Insurance Paid Carriage Paid To Cost and Freight Cost Insurance…"
select select "DDP"
click select "Select Carriage Insurance Paid Carriage Paid To Cost and Freight Cost Insurance…"
select select "SHIP"
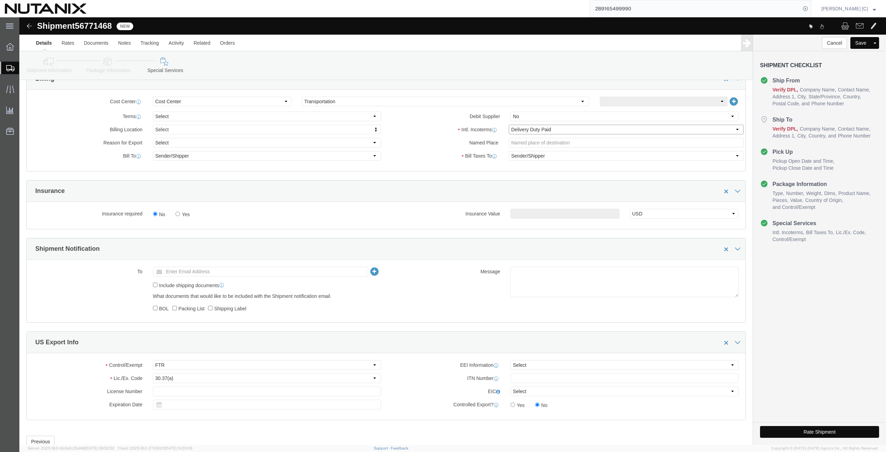
scroll to position [323, 0]
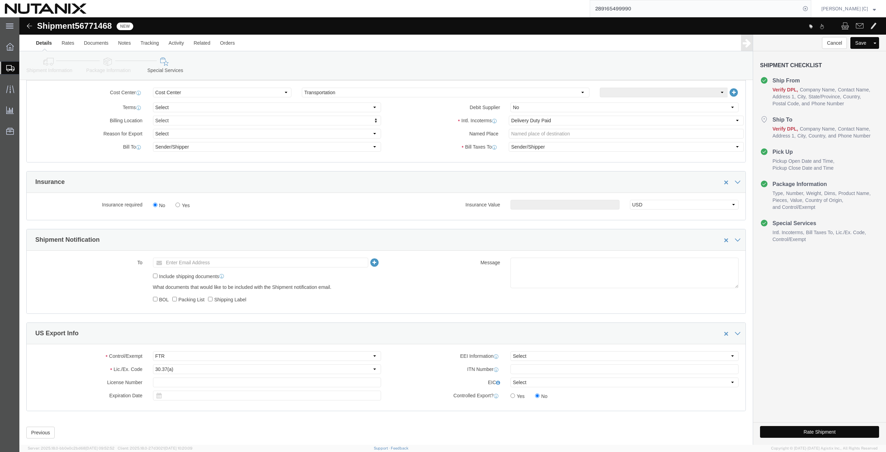
drag, startPoint x: 776, startPoint y: 415, endPoint x: 766, endPoint y: 420, distance: 11.0
click button "Rate Shipment"
drag, startPoint x: 9, startPoint y: 67, endPoint x: 41, endPoint y: 79, distance: 34.5
click at [9, 67] on icon at bounding box center [10, 68] width 8 height 6
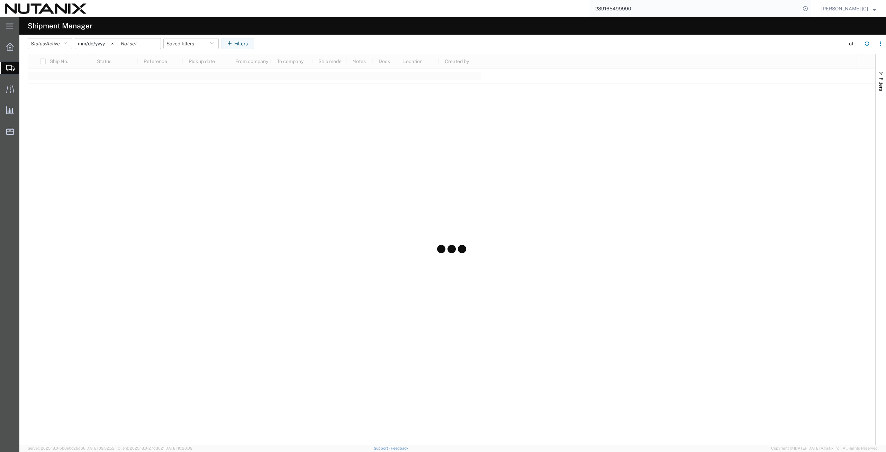
click at [0, 0] on span "Shipment Manager" at bounding box center [0, 0] width 0 height 0
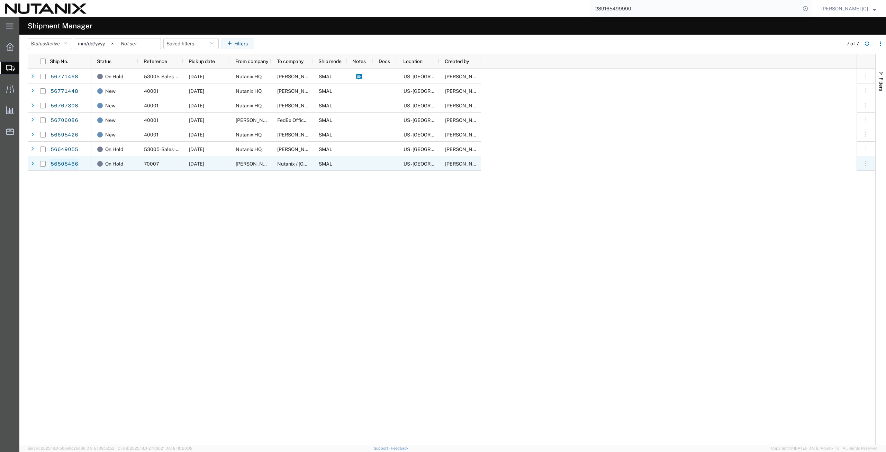
click at [69, 164] on link "56505466" at bounding box center [64, 163] width 28 height 11
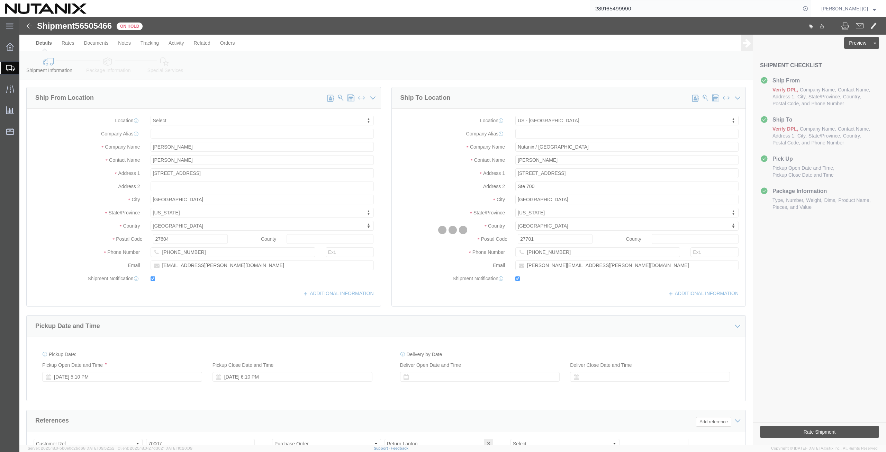
select select
select select "46554"
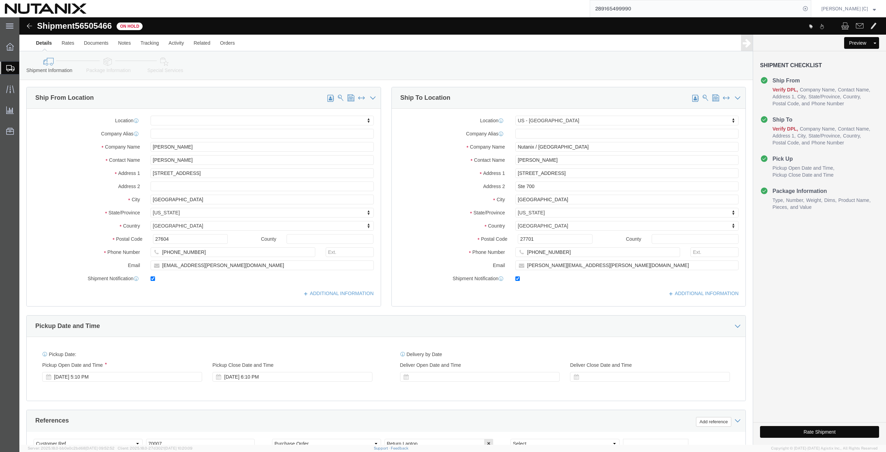
click at [0, 0] on span "Shipment Manager" at bounding box center [0, 0] width 0 height 0
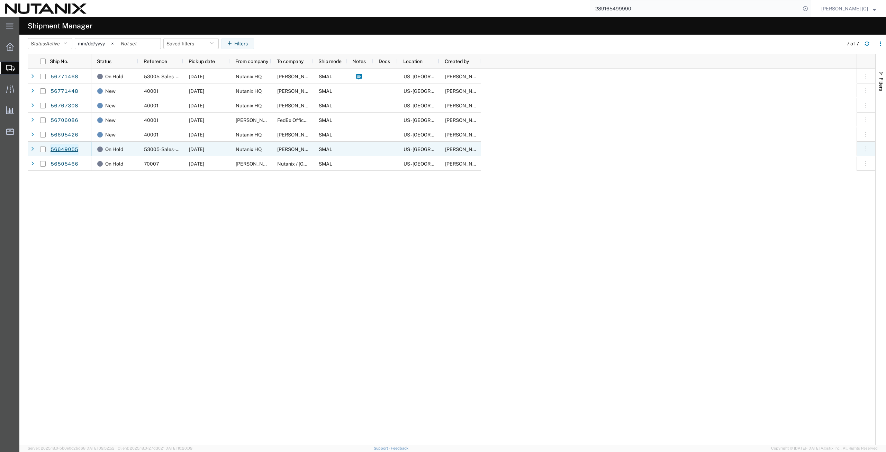
click at [67, 147] on link "56649055" at bounding box center [64, 149] width 28 height 11
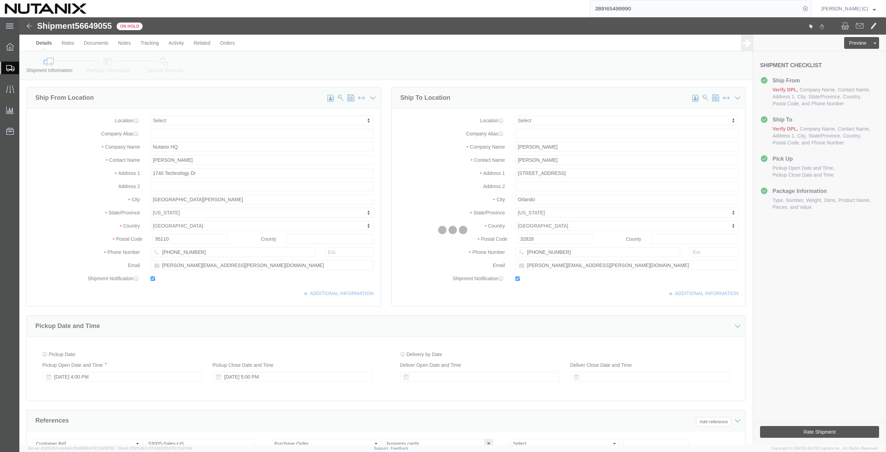
select select
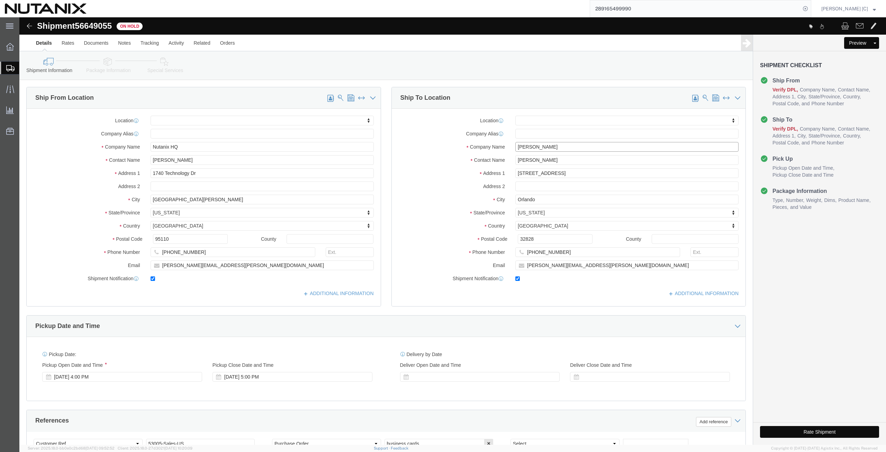
drag, startPoint x: 526, startPoint y: 130, endPoint x: 304, endPoint y: 118, distance: 223.2
click div "Ship From Location Location My Profile Location AE - Dubai City AU - Australia …"
click at [0, 0] on span "Shipment Manager" at bounding box center [0, 0] width 0 height 0
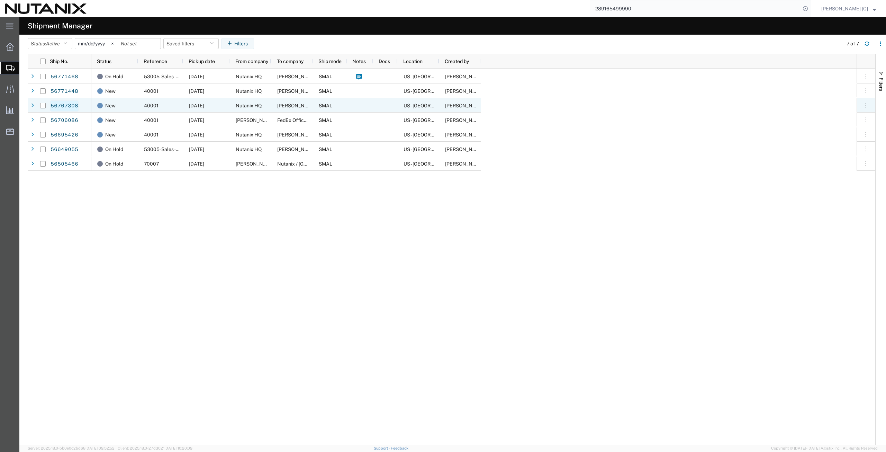
click at [71, 104] on link "56767308" at bounding box center [64, 105] width 28 height 11
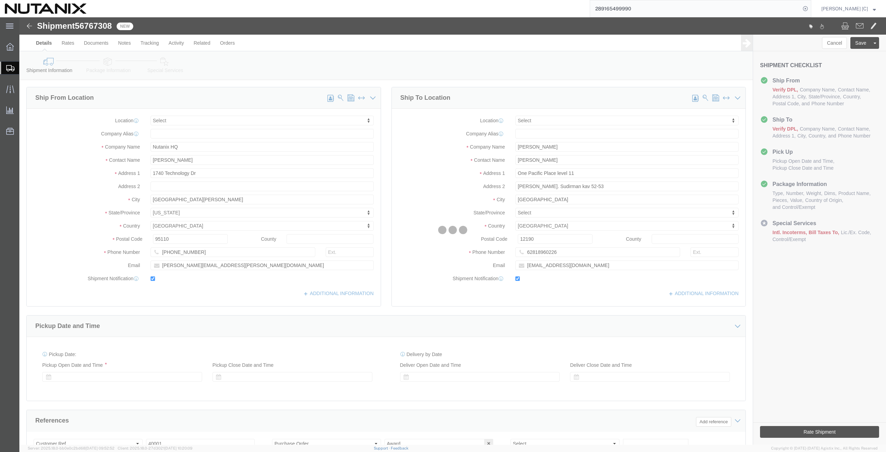
select select
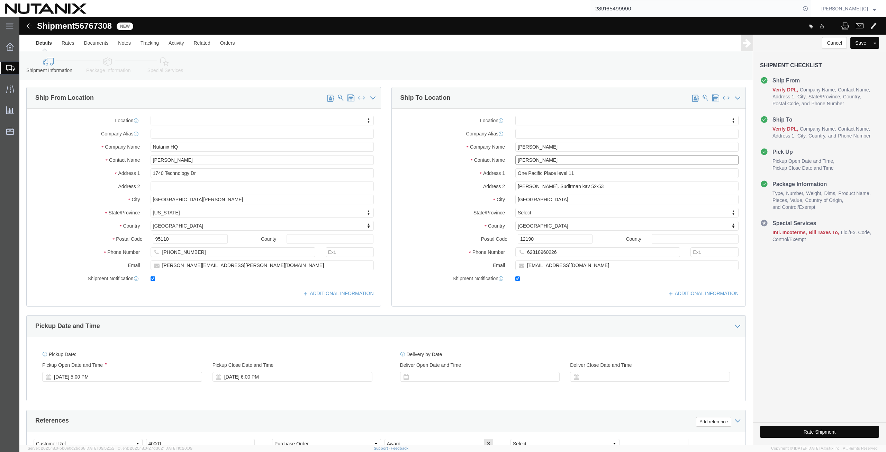
drag, startPoint x: 531, startPoint y: 142, endPoint x: 473, endPoint y: 139, distance: 57.2
click div "Contact Name Nurina Antasari"
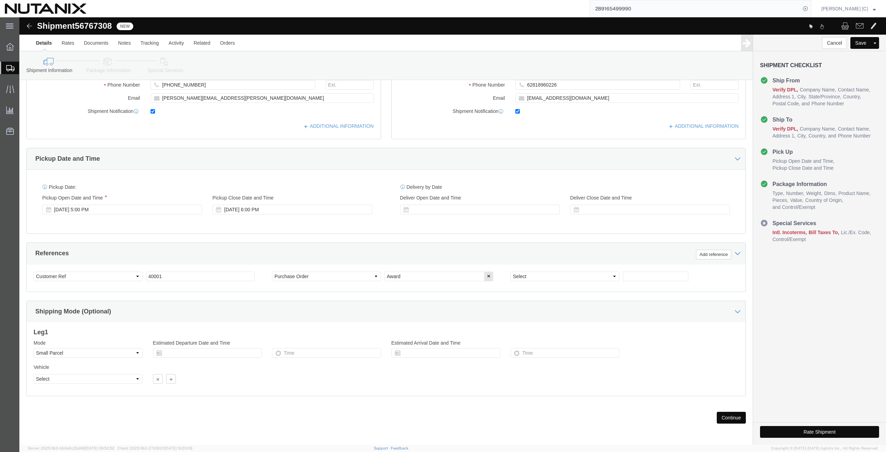
scroll to position [6, 0]
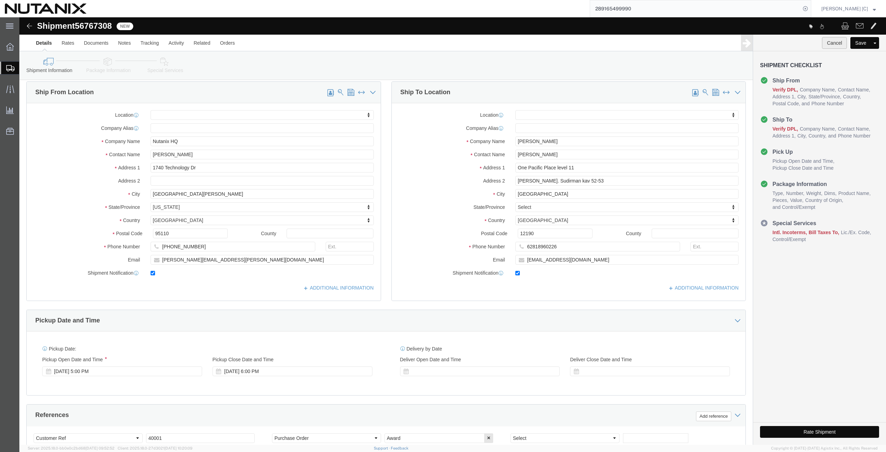
drag, startPoint x: 818, startPoint y: 27, endPoint x: 815, endPoint y: 33, distance: 5.9
click button "Cancel"
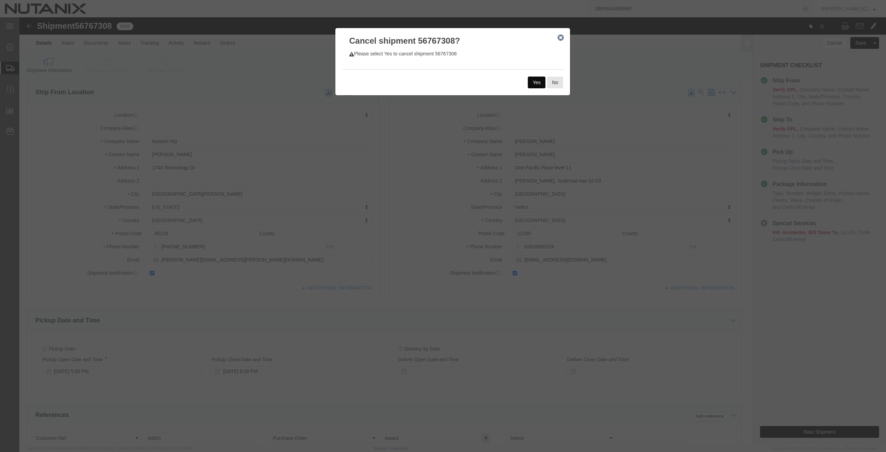
click button "Yes"
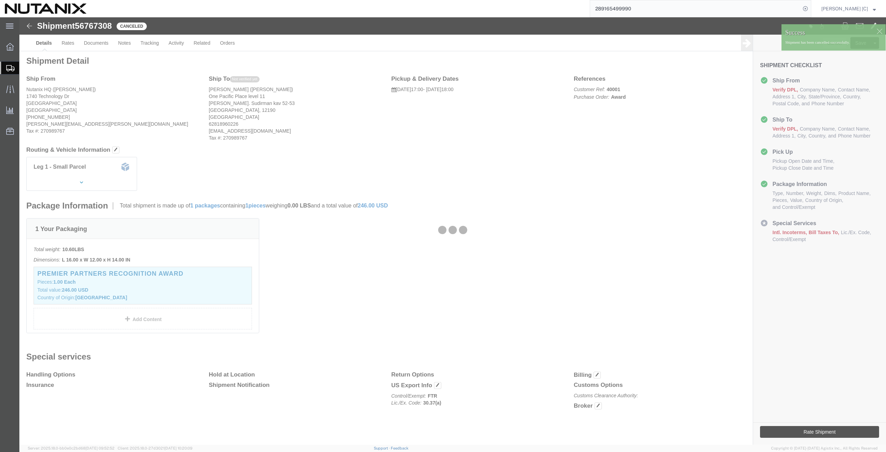
scroll to position [2, 0]
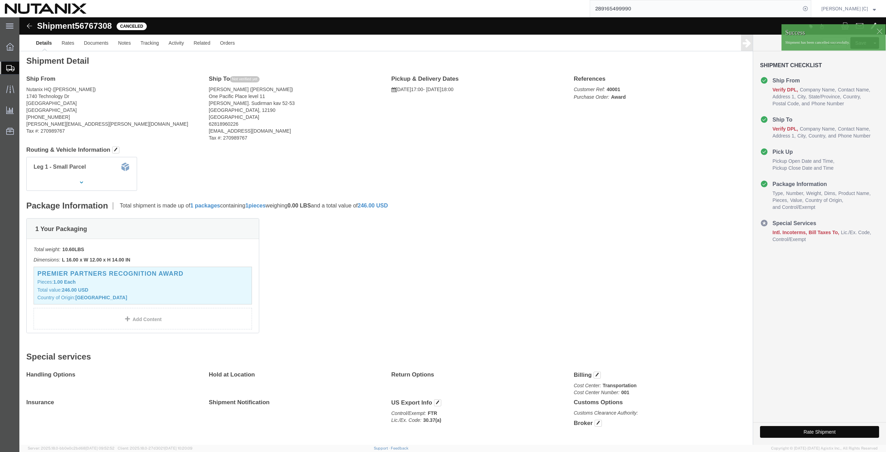
click at [0, 0] on span "Shipment Manager" at bounding box center [0, 0] width 0 height 0
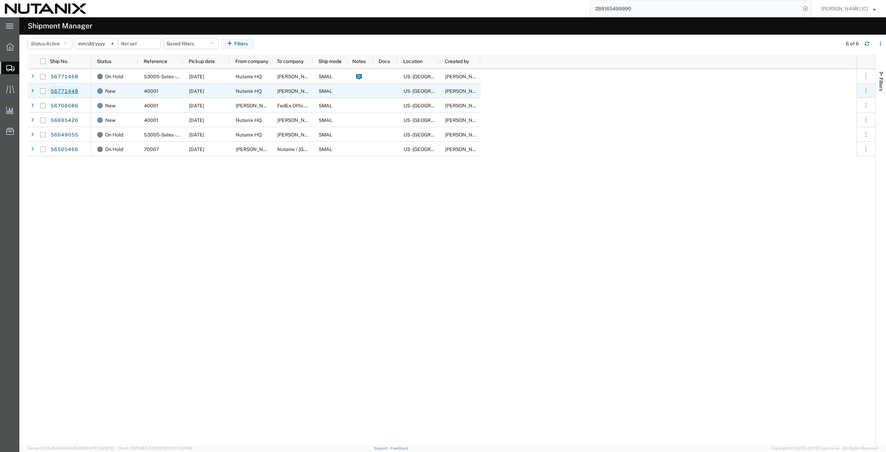
click at [64, 90] on link "56771448" at bounding box center [64, 91] width 28 height 11
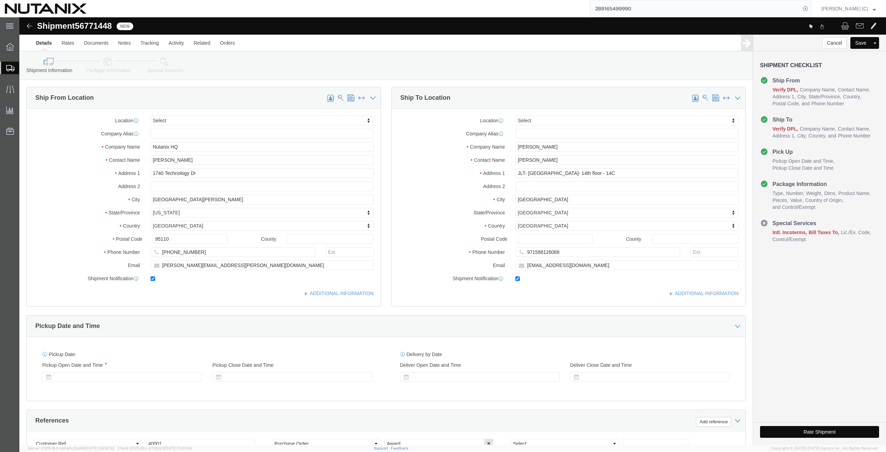
select select
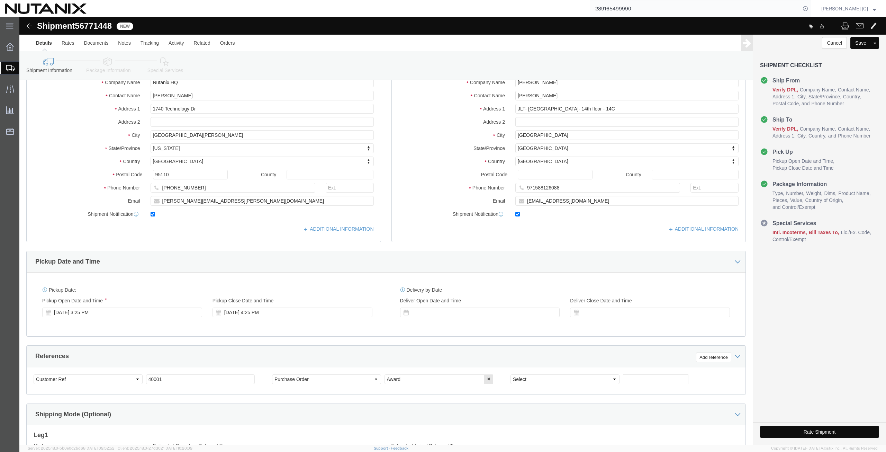
scroll to position [6, 0]
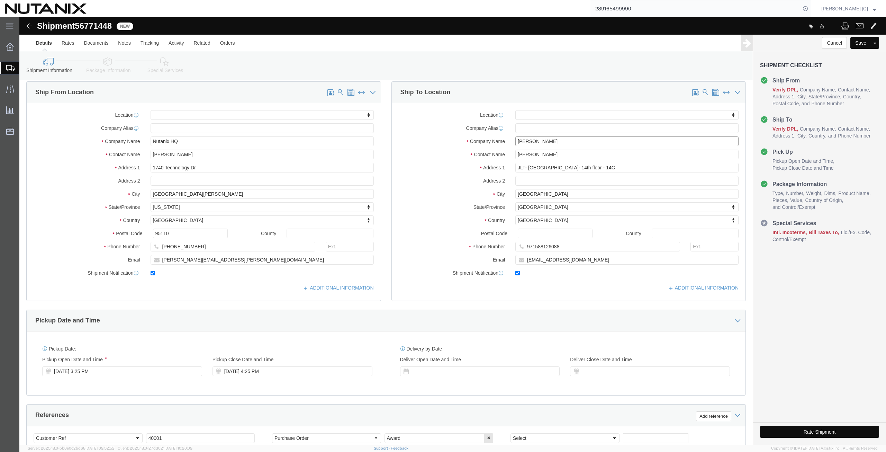
drag, startPoint x: 532, startPoint y: 125, endPoint x: 475, endPoint y: 136, distance: 57.5
click div "Location My Profile Location AE - Dubai City AU - Australia DE - Munchen DE - O…"
drag, startPoint x: 539, startPoint y: 123, endPoint x: 537, endPoint y: 128, distance: 5.3
click input "Marwan Dandan"
drag, startPoint x: 402, startPoint y: 131, endPoint x: 399, endPoint y: 135, distance: 5.3
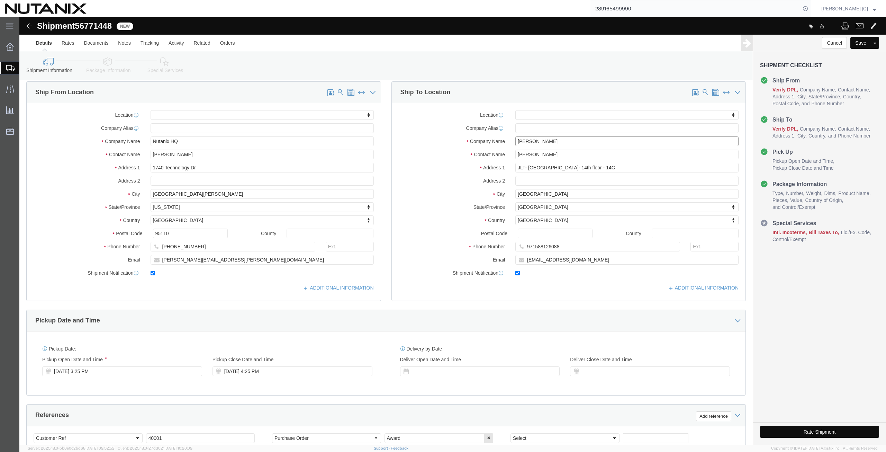
click div "Location My Profile Location AE - Dubai City AU - Australia DE - Munchen DE - O…"
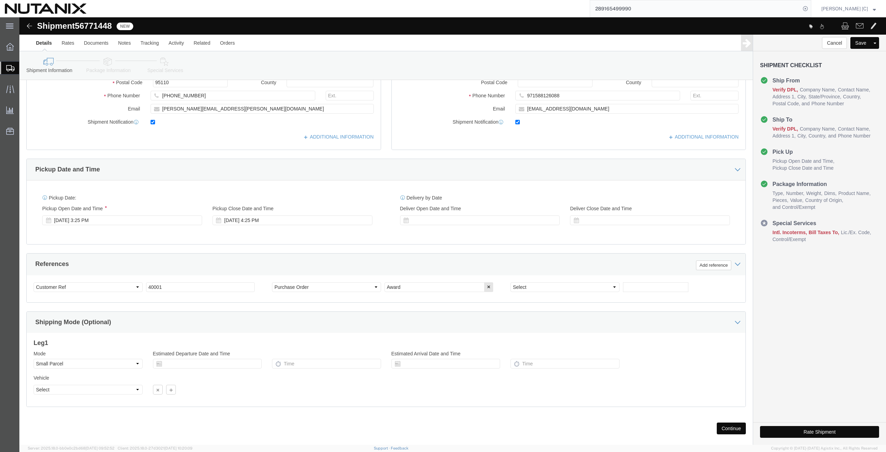
scroll to position [167, 0]
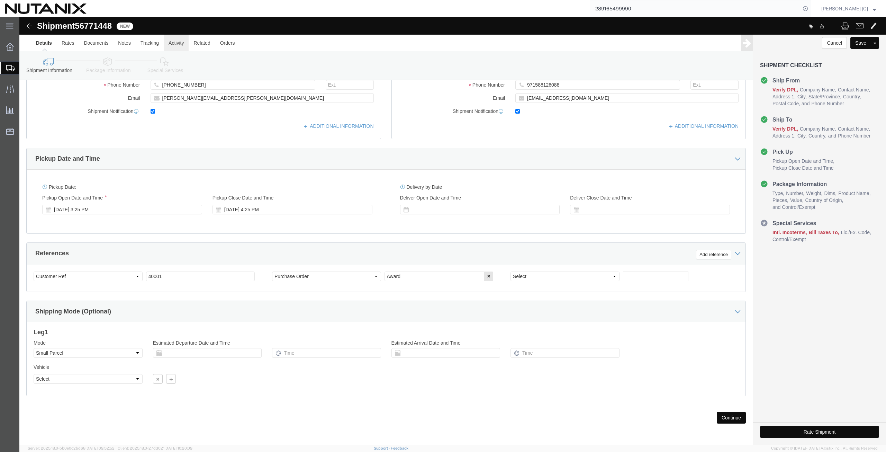
click link "Activity"
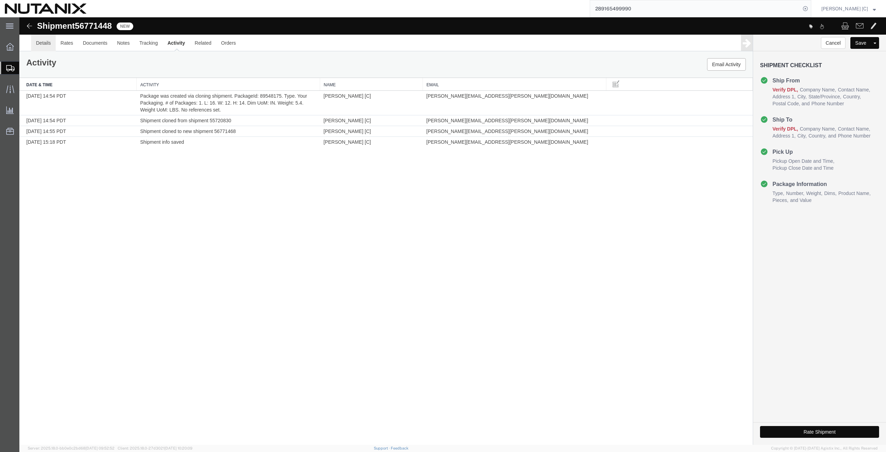
click at [43, 42] on link "Details" at bounding box center [43, 43] width 25 height 17
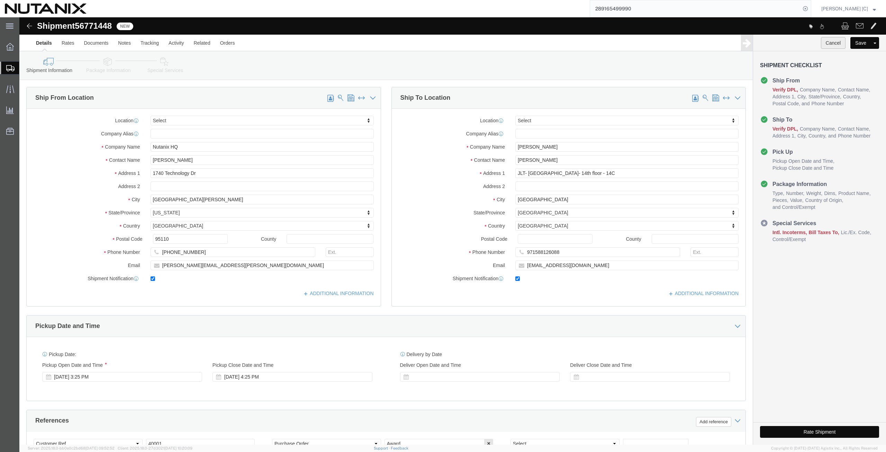
click button "Cancel"
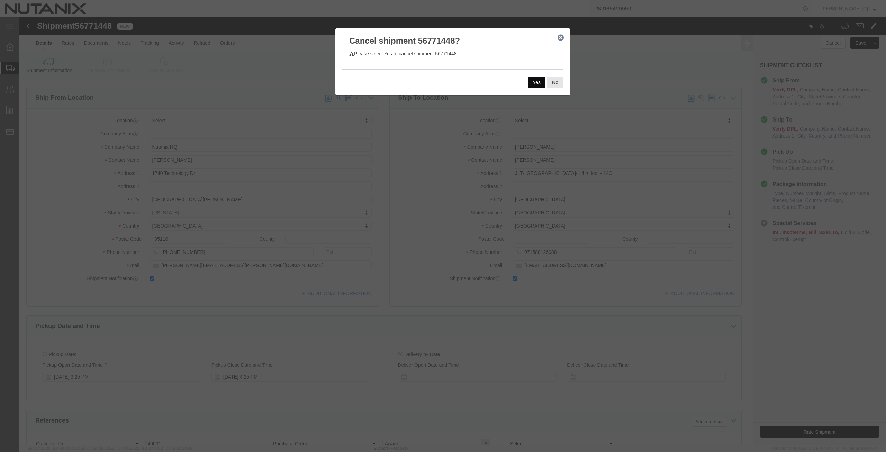
click button "Yes"
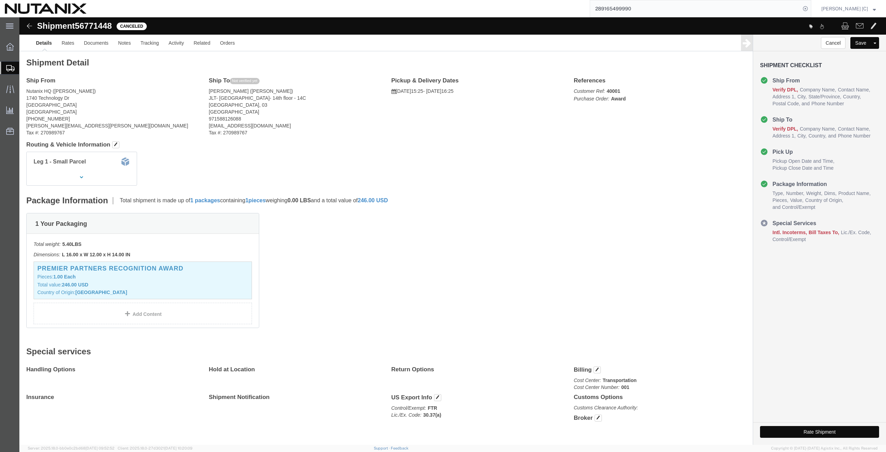
click at [0, 0] on span "Shipment Manager" at bounding box center [0, 0] width 0 height 0
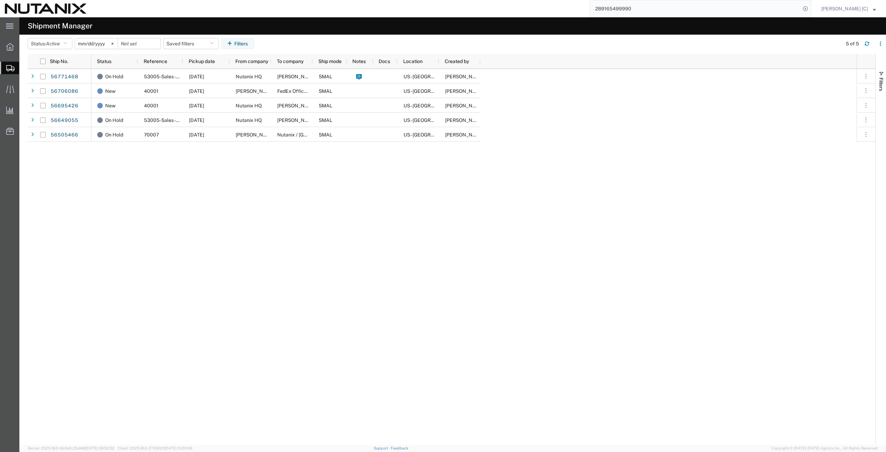
click at [157, 279] on div "On Hold 53005-Sales-SE/ United Arab Emirates 09/09/2025 Nutanix HQ Shradha Subr…" at bounding box center [473, 256] width 765 height 375
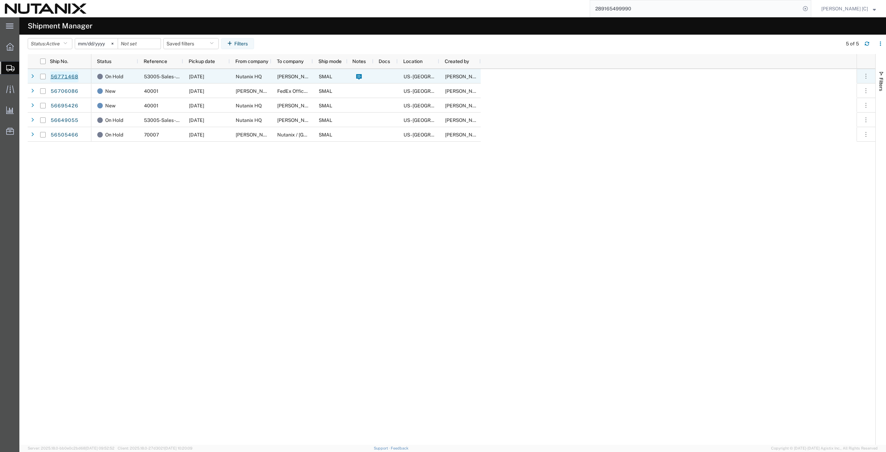
click at [67, 76] on link "56771468" at bounding box center [64, 76] width 28 height 11
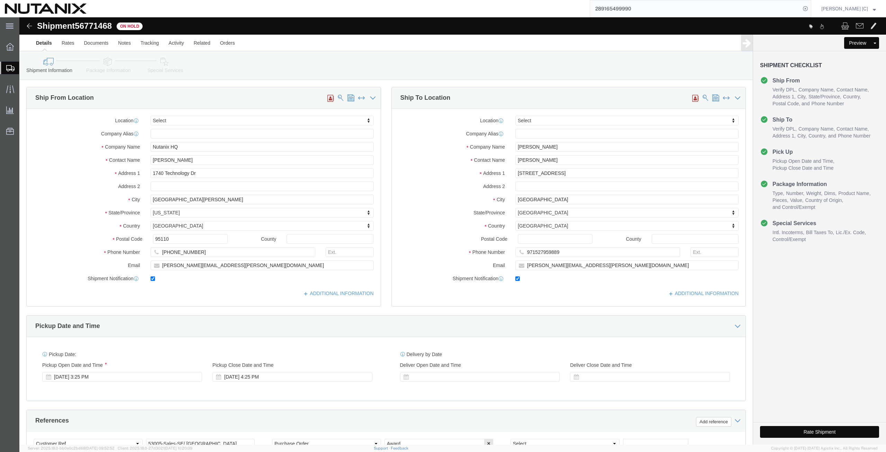
select select
drag, startPoint x: 39, startPoint y: 79, endPoint x: 35, endPoint y: 84, distance: 6.4
click at [0, 0] on span "Shipment Manager" at bounding box center [0, 0] width 0 height 0
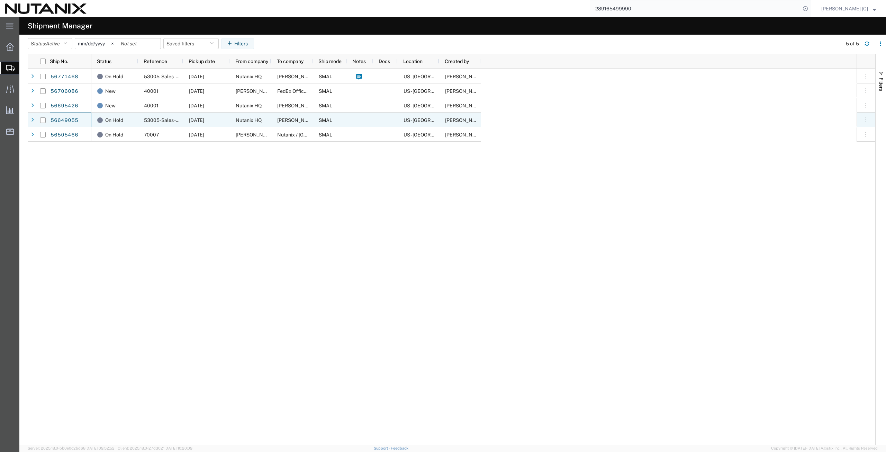
drag, startPoint x: 56, startPoint y: 119, endPoint x: 103, endPoint y: 265, distance: 153.4
click at [103, 265] on div "On Hold 53005-Sales-SE/ United Arab Emirates 09/09/2025 Nutanix HQ Shradha Subr…" at bounding box center [473, 256] width 765 height 375
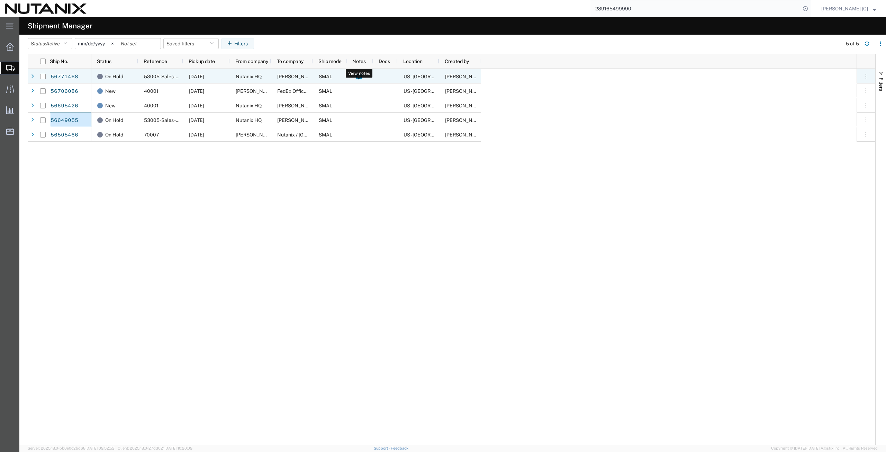
click at [357, 77] on icon at bounding box center [359, 77] width 6 height 6
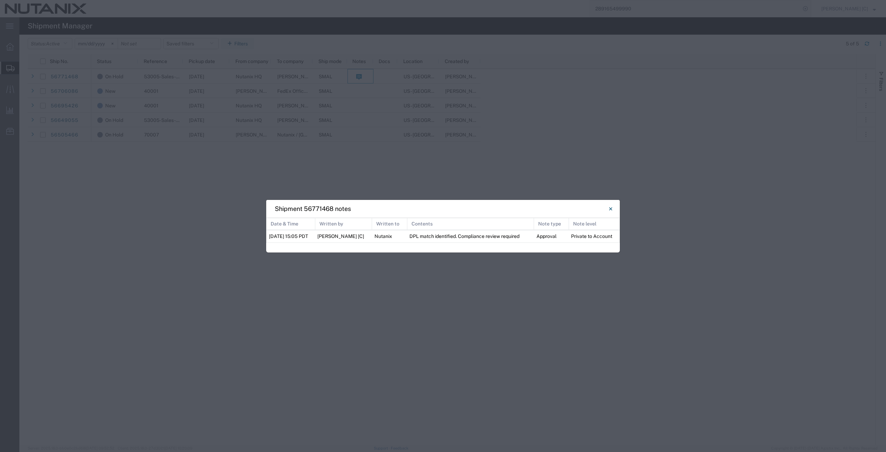
click at [131, 274] on div "Shipment 56771468 notes Date & Time Written by Written to Contents Note type No…" at bounding box center [443, 226] width 886 height 452
click at [158, 246] on div "Shipment 56771468 notes Date & Time Written by Written to Contents Note type No…" at bounding box center [443, 226] width 886 height 452
click at [609, 209] on icon "Close" at bounding box center [610, 209] width 3 height 8
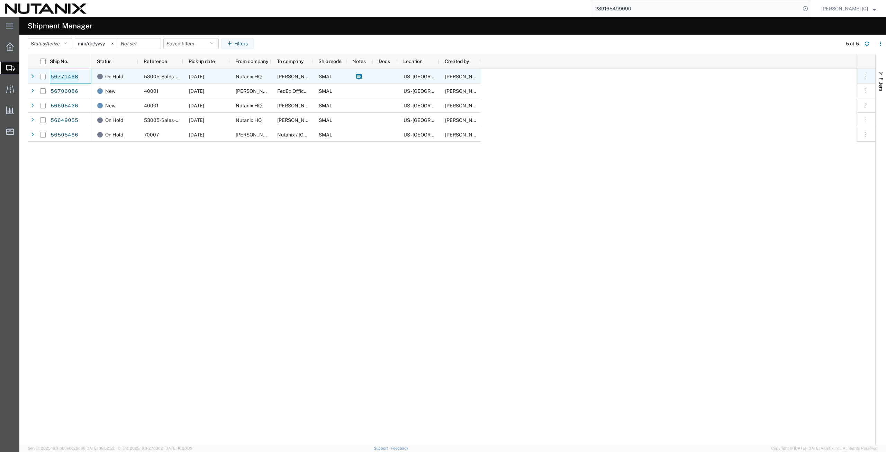
drag, startPoint x: 81, startPoint y: 76, endPoint x: 70, endPoint y: 76, distance: 11.4
click at [70, 76] on div "56771468" at bounding box center [71, 76] width 42 height 15
click at [70, 76] on link "56771468" at bounding box center [64, 76] width 28 height 11
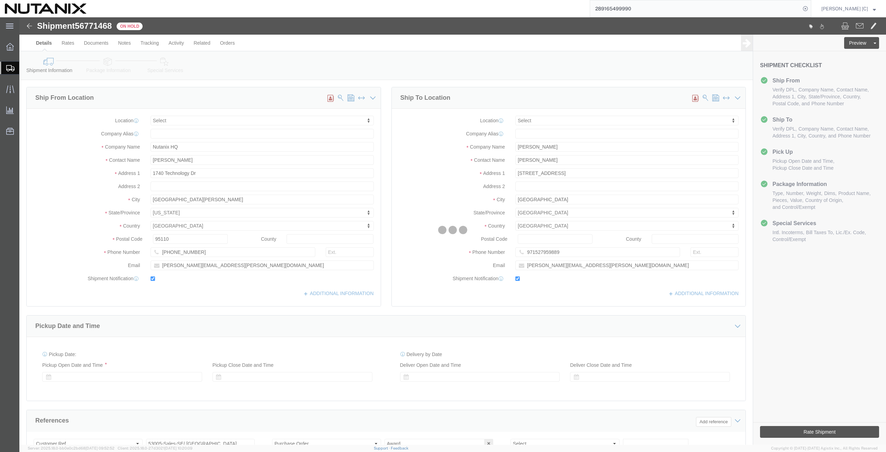
select select
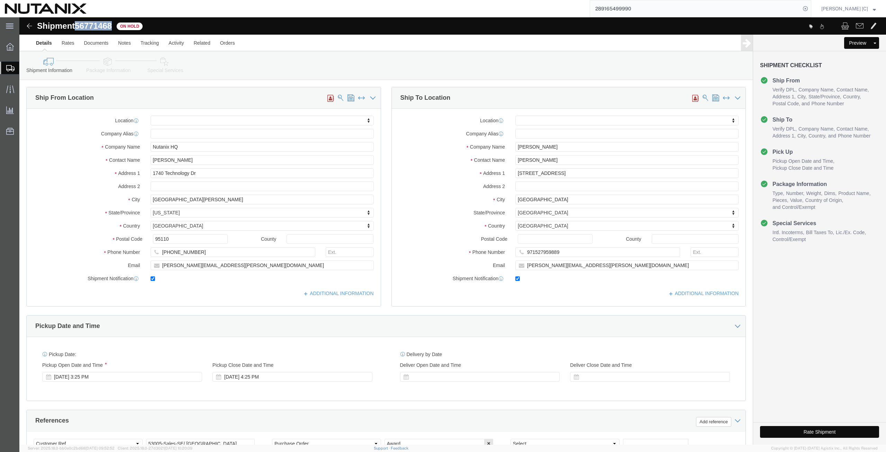
drag, startPoint x: 93, startPoint y: 7, endPoint x: 58, endPoint y: 9, distance: 35.0
click span "56771468"
copy span "56771468"
click div "Shipment 56771468 On Hold"
drag, startPoint x: 96, startPoint y: 8, endPoint x: 59, endPoint y: 9, distance: 37.4
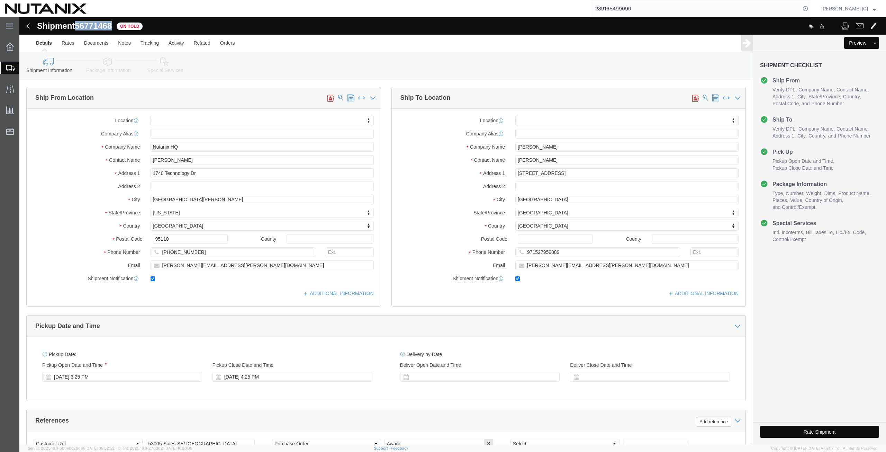
click div "Shipment 56771468 On Hold"
copy span "56771468"
